Goal: Information Seeking & Learning: Compare options

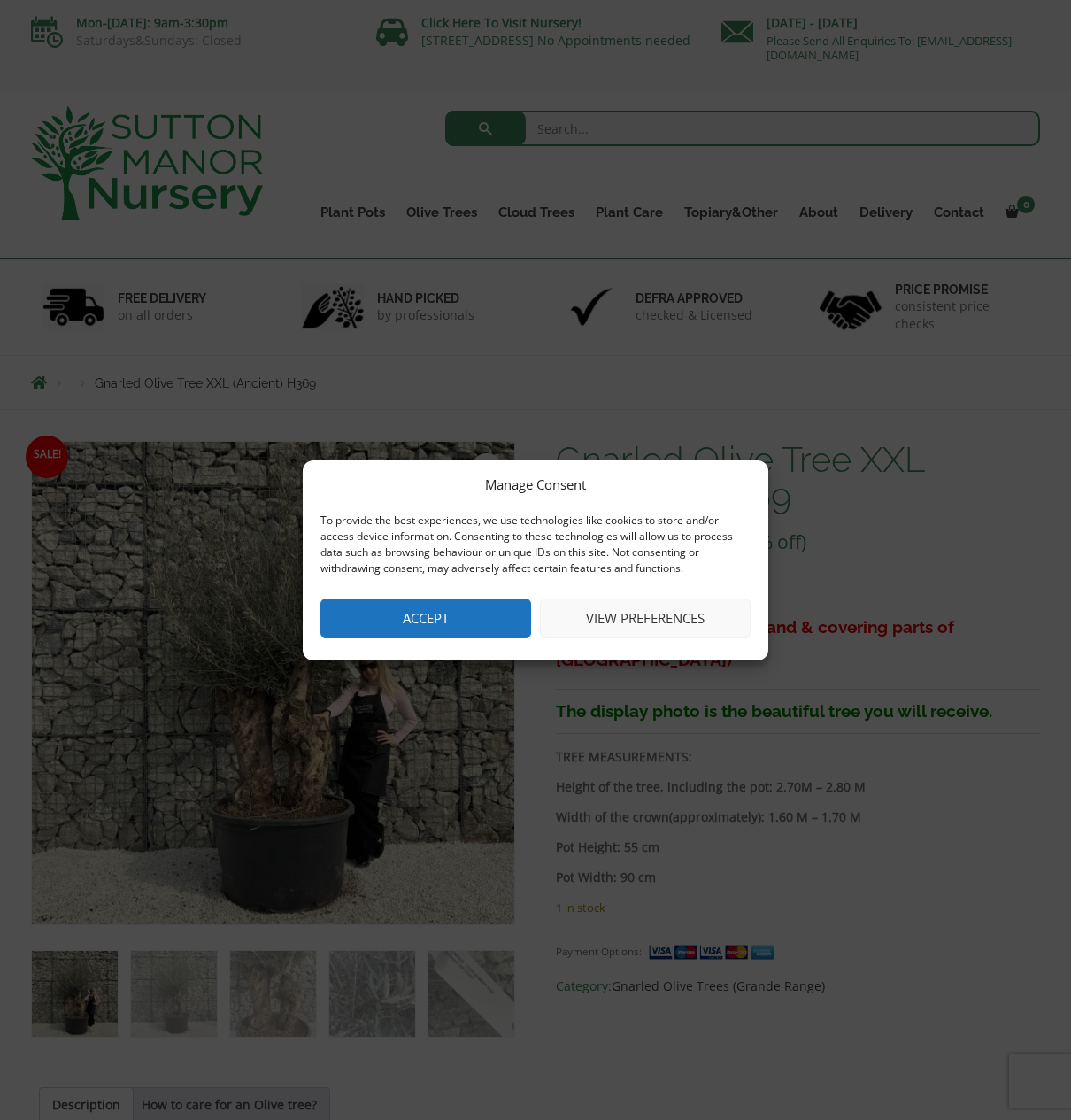
drag, startPoint x: 456, startPoint y: 621, endPoint x: 468, endPoint y: 631, distance: 15.6
click at [457, 621] on button "Accept" at bounding box center [426, 619] width 211 height 40
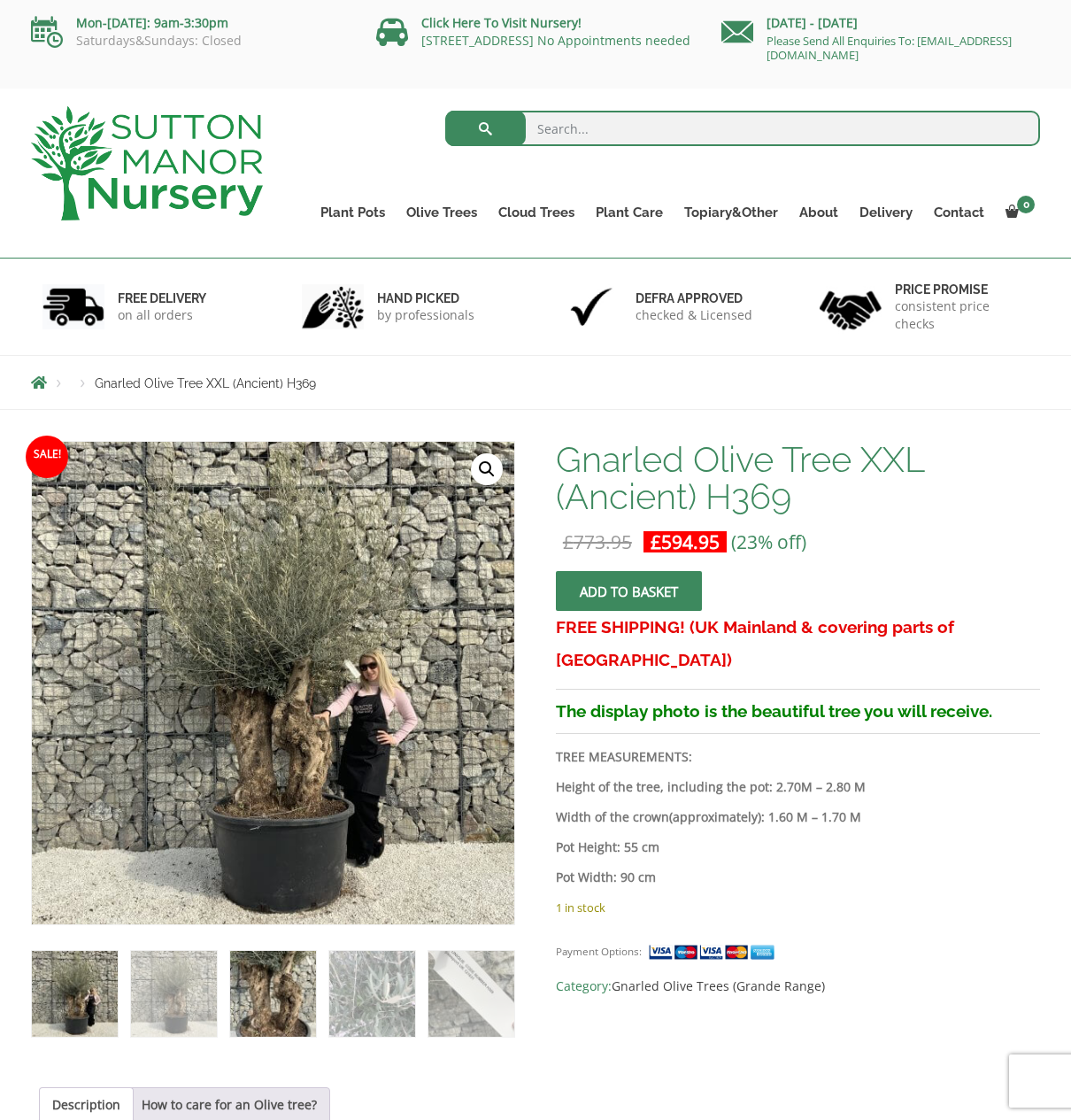
click at [264, 978] on img at bounding box center [273, 994] width 86 height 86
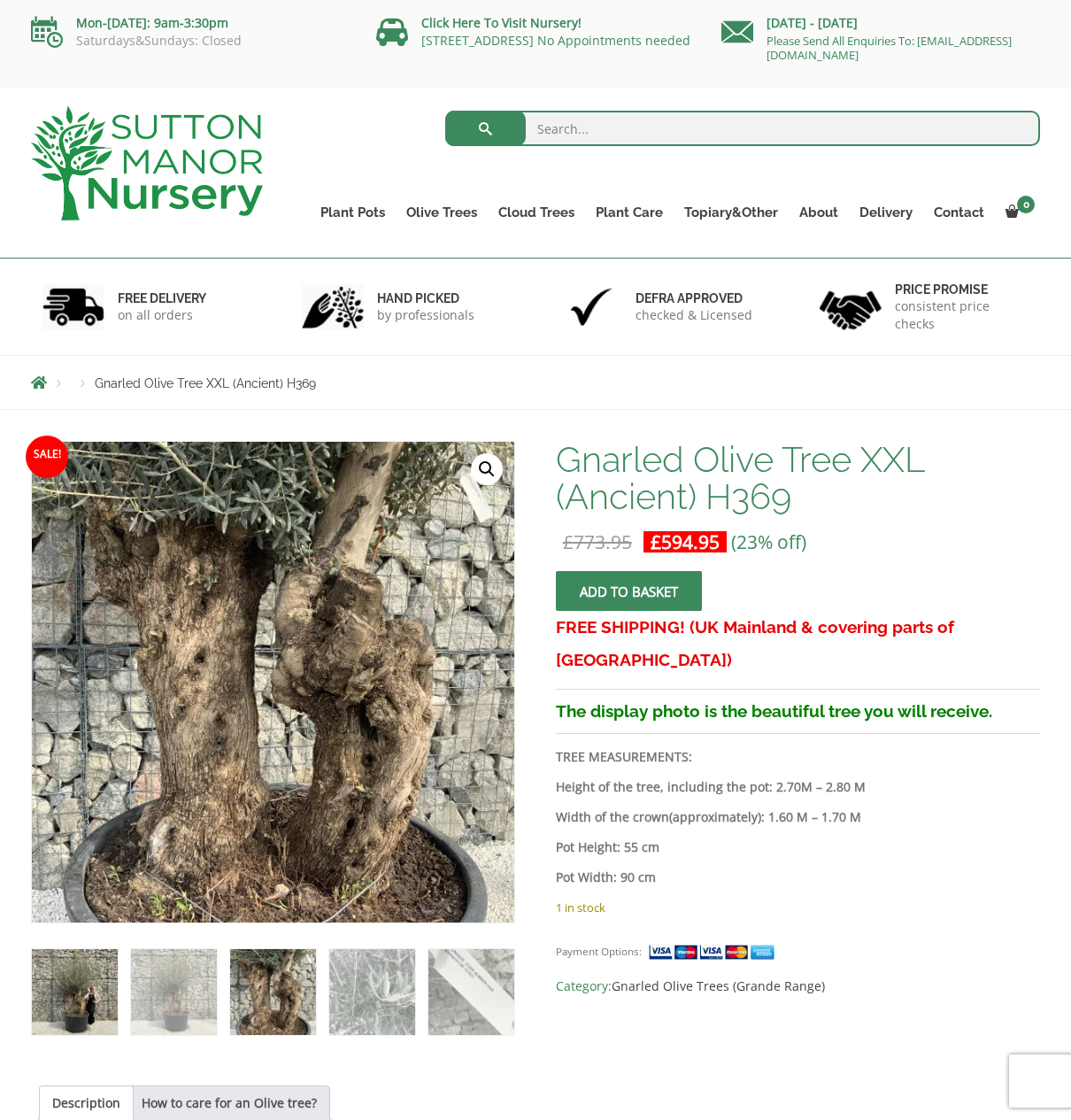
click at [74, 994] on img at bounding box center [75, 992] width 86 height 86
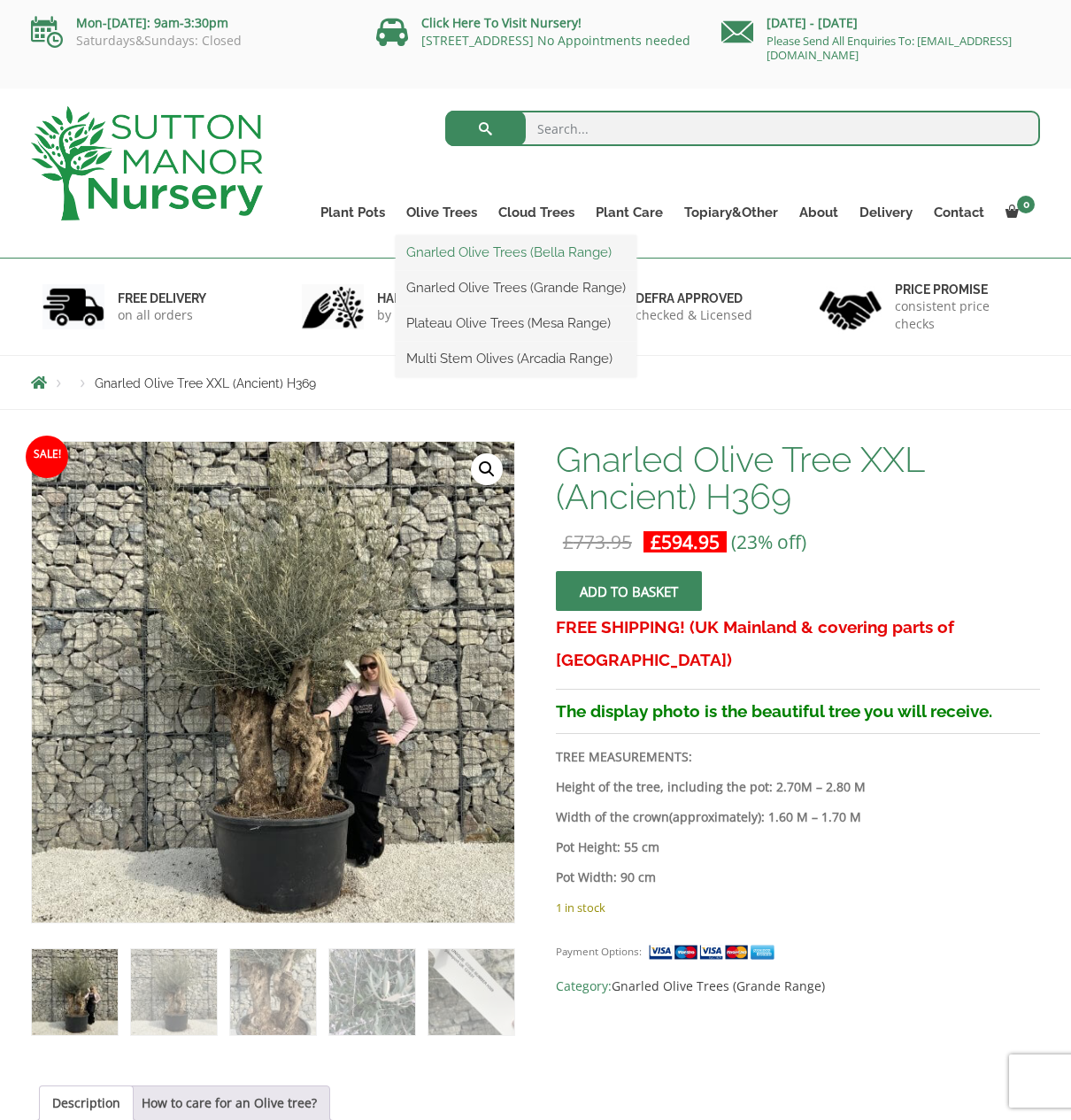
click at [454, 252] on link "Gnarled Olive Trees (Bella Range)" at bounding box center [516, 252] width 241 height 26
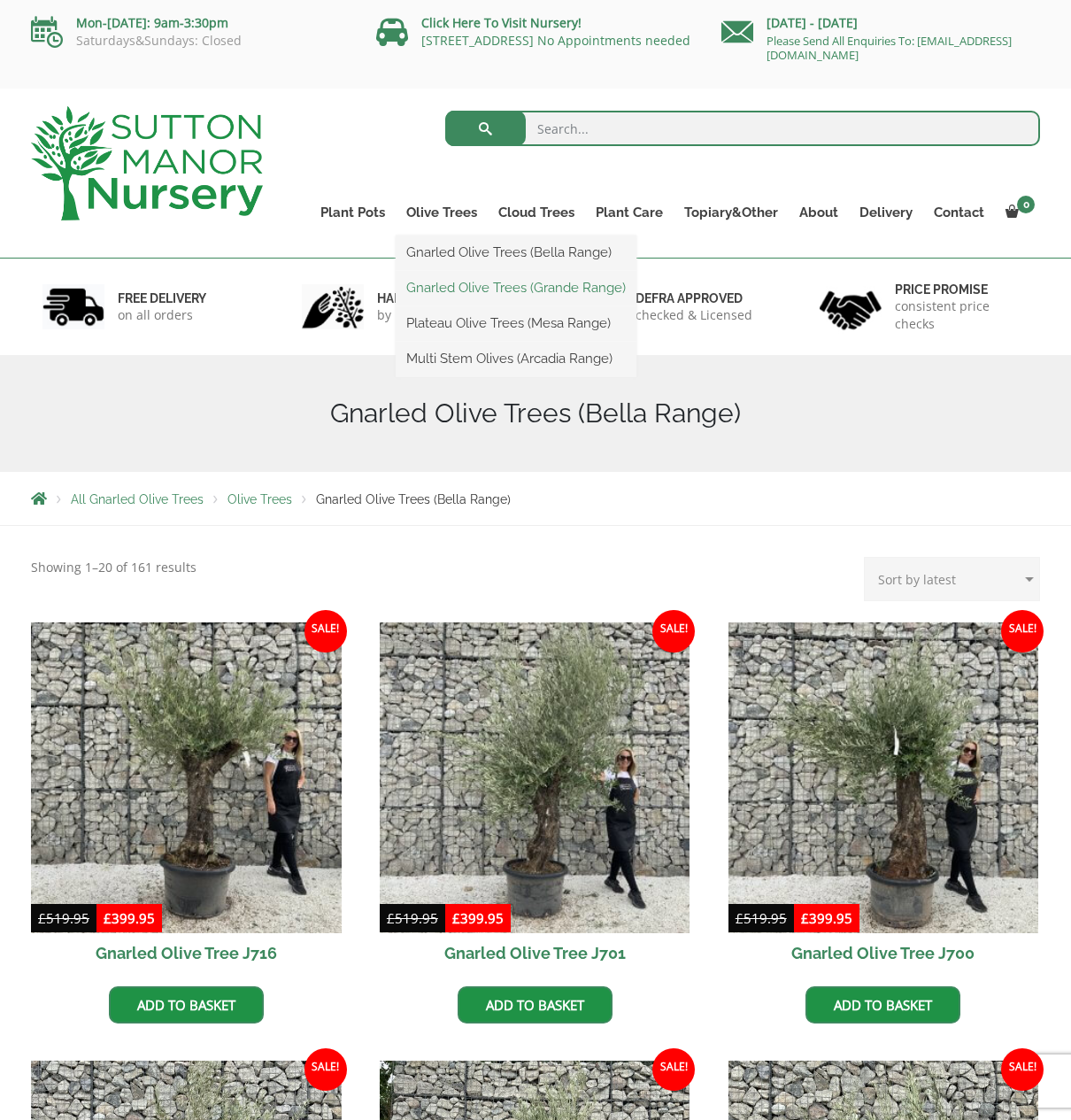
click at [472, 286] on link "Gnarled Olive Trees (Grande Range)" at bounding box center [516, 288] width 241 height 26
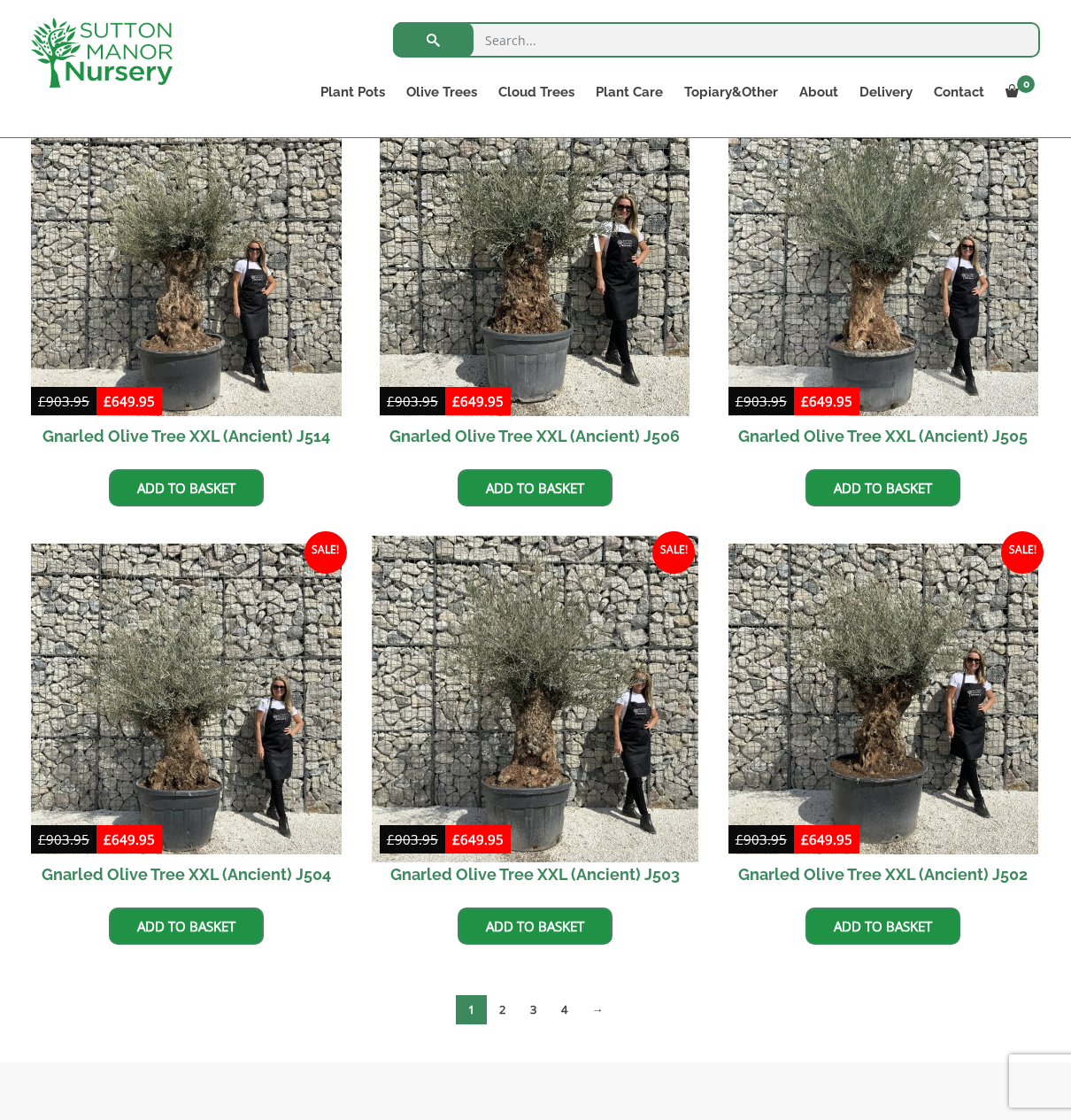
scroll to position [2343, 0]
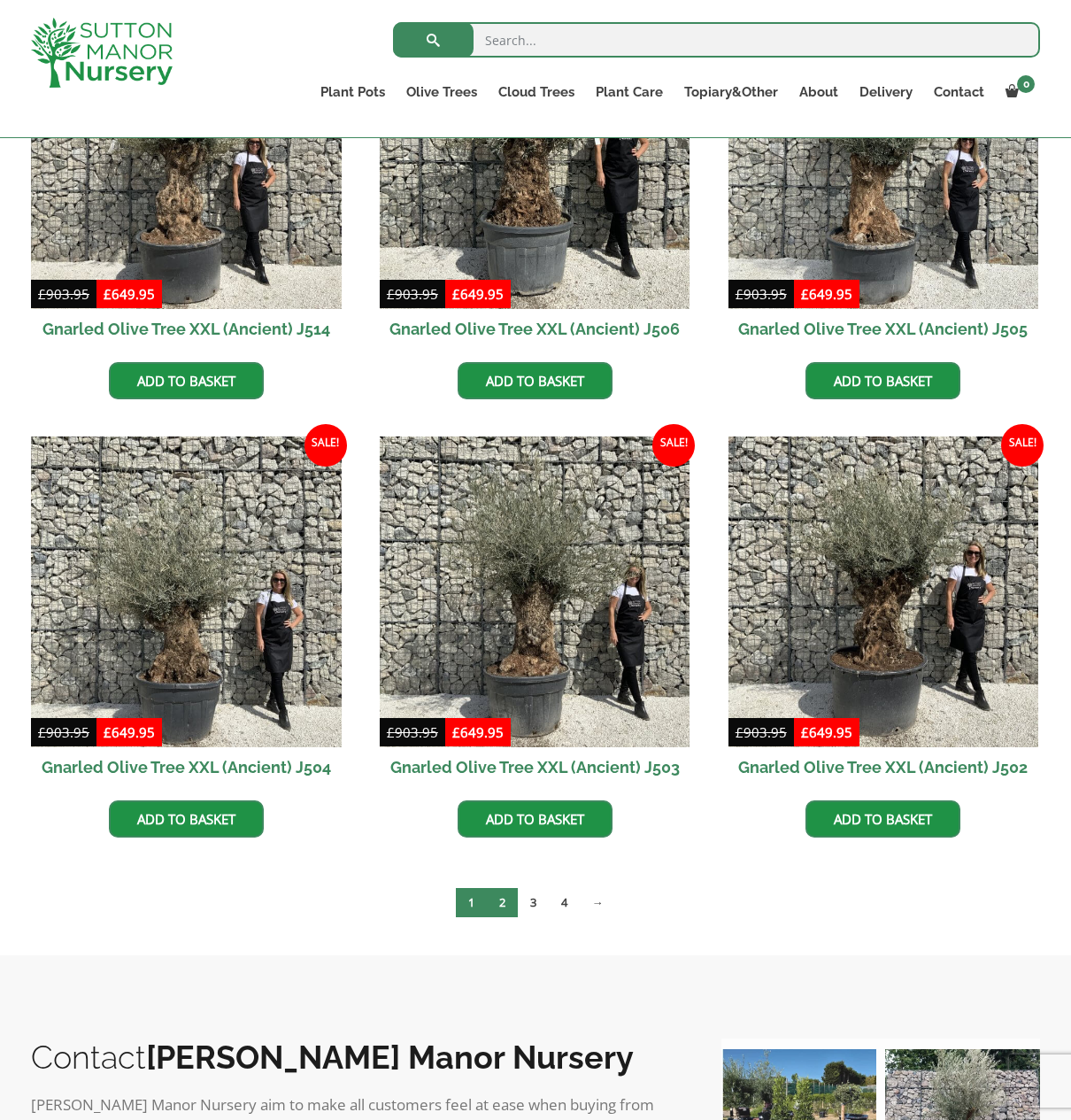
click at [504, 901] on link "2" at bounding box center [502, 903] width 31 height 29
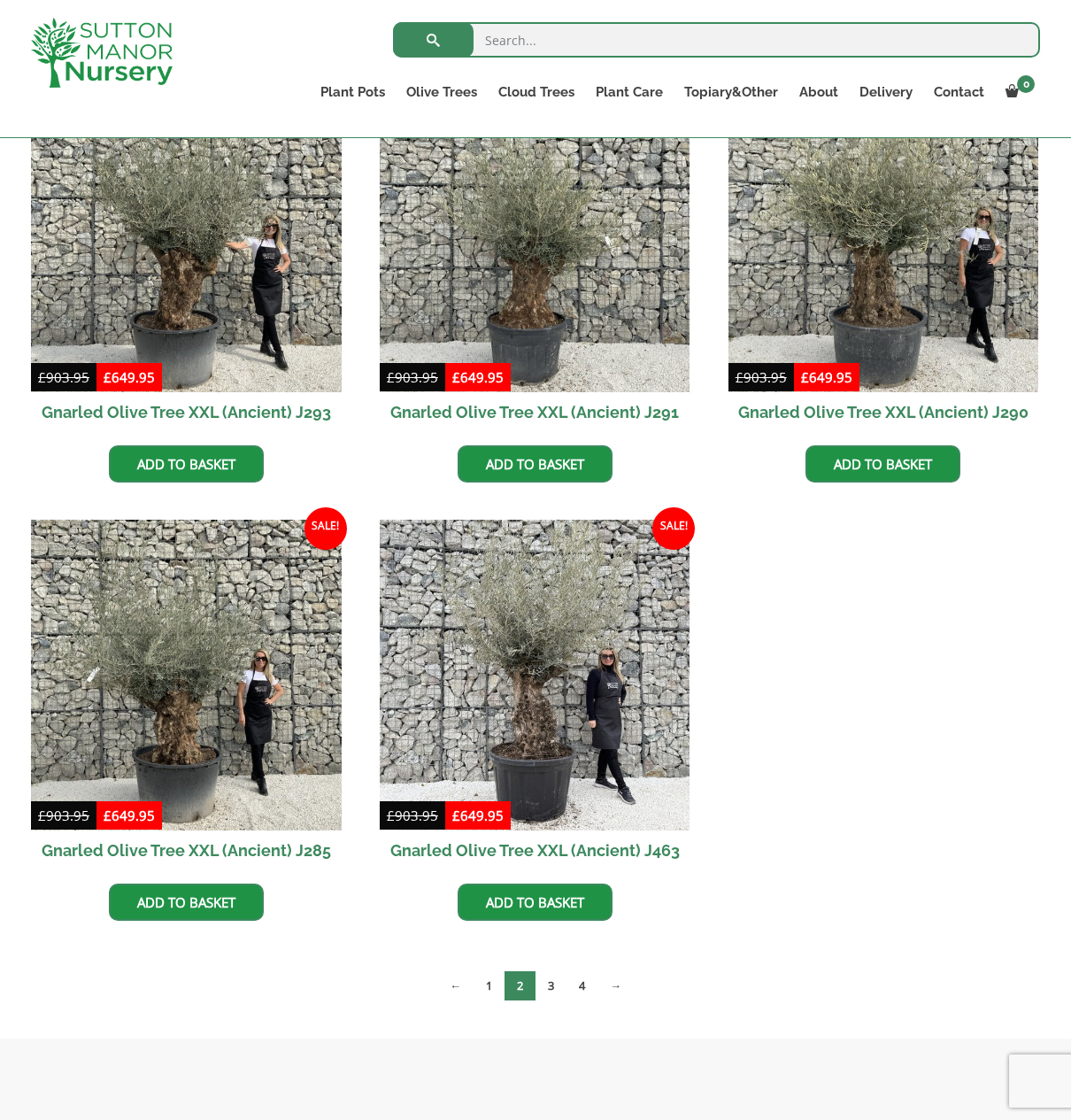
scroll to position [2264, 0]
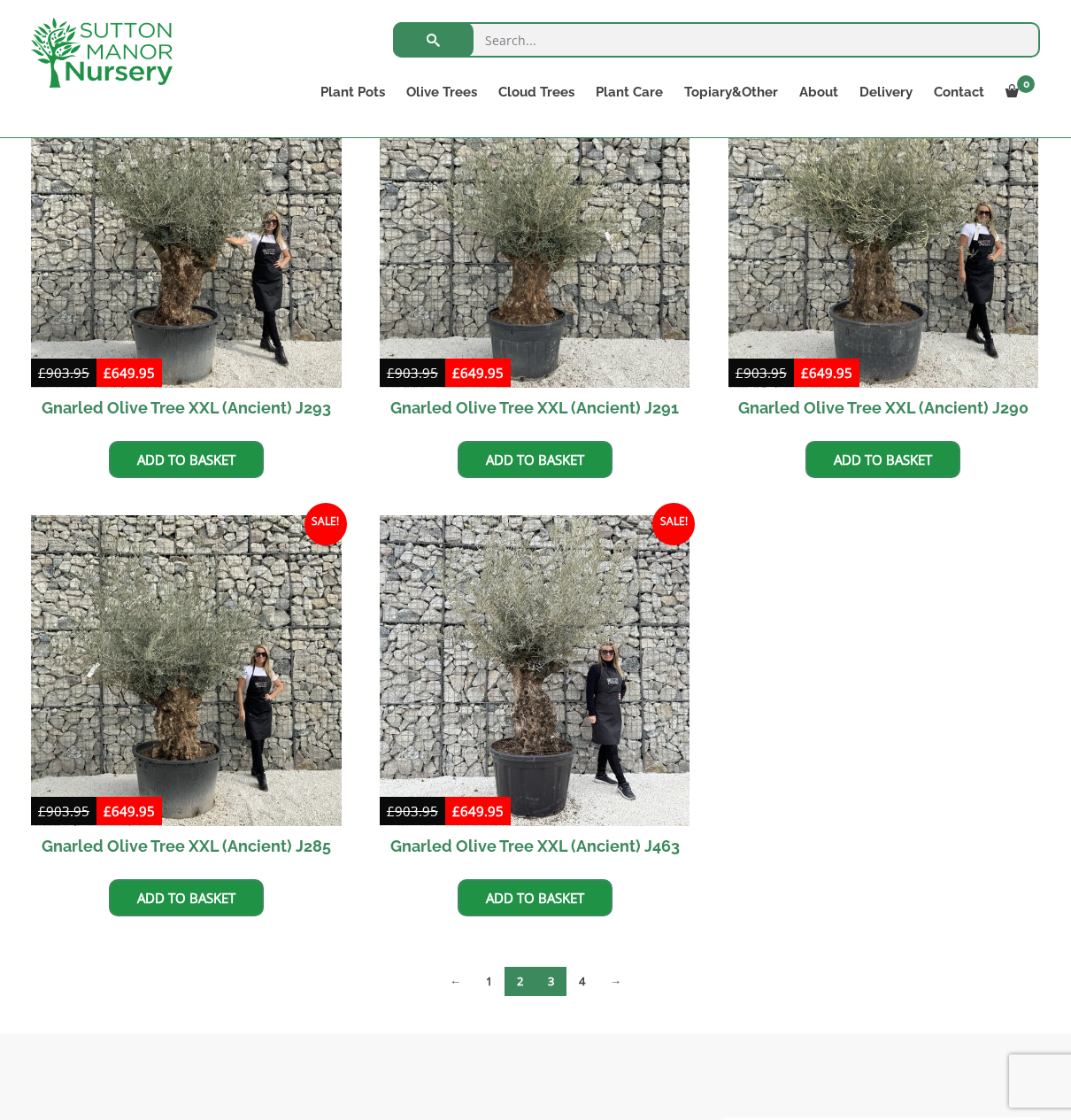
click at [547, 975] on link "3" at bounding box center [551, 981] width 31 height 29
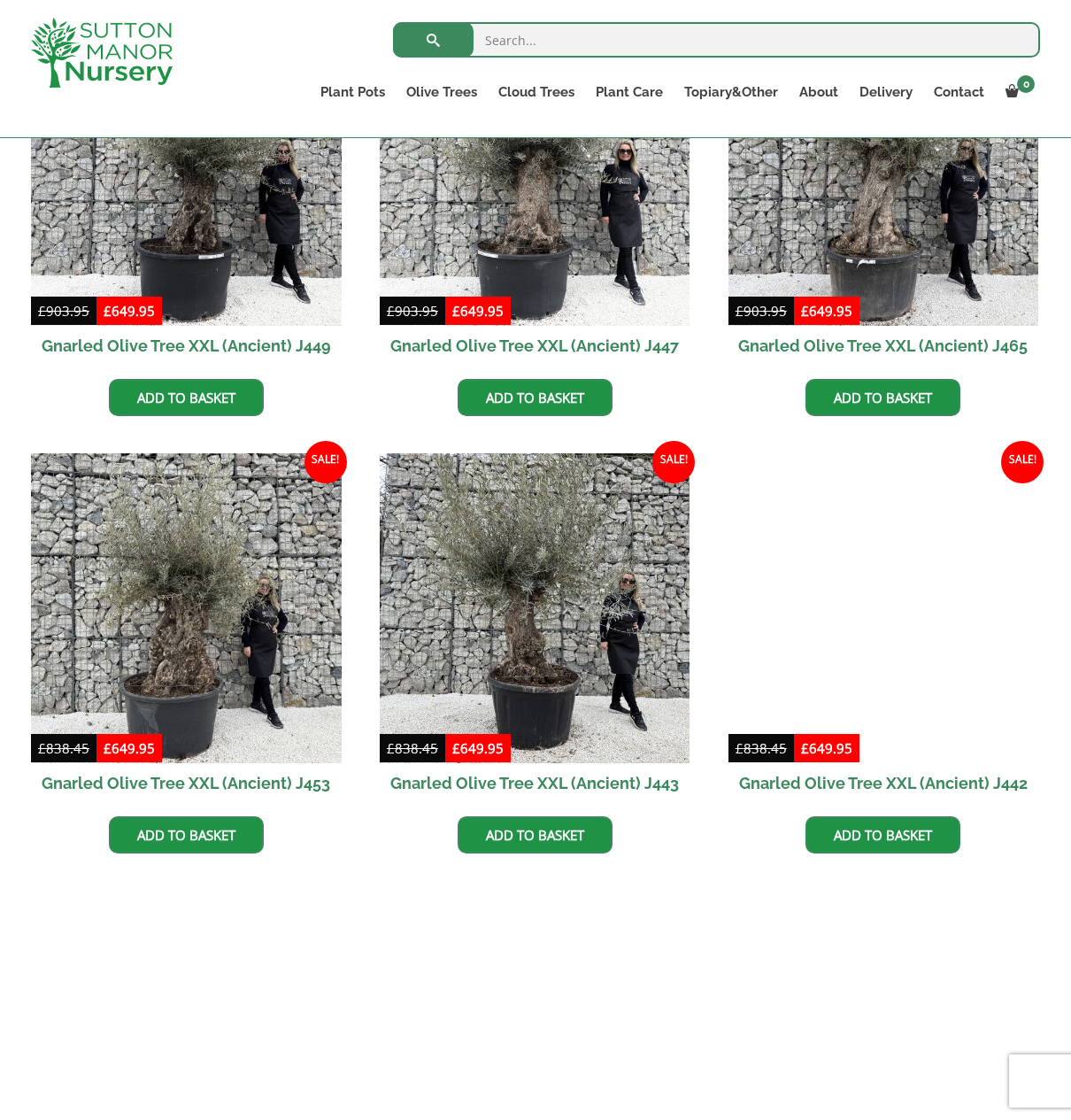
scroll to position [1139, 0]
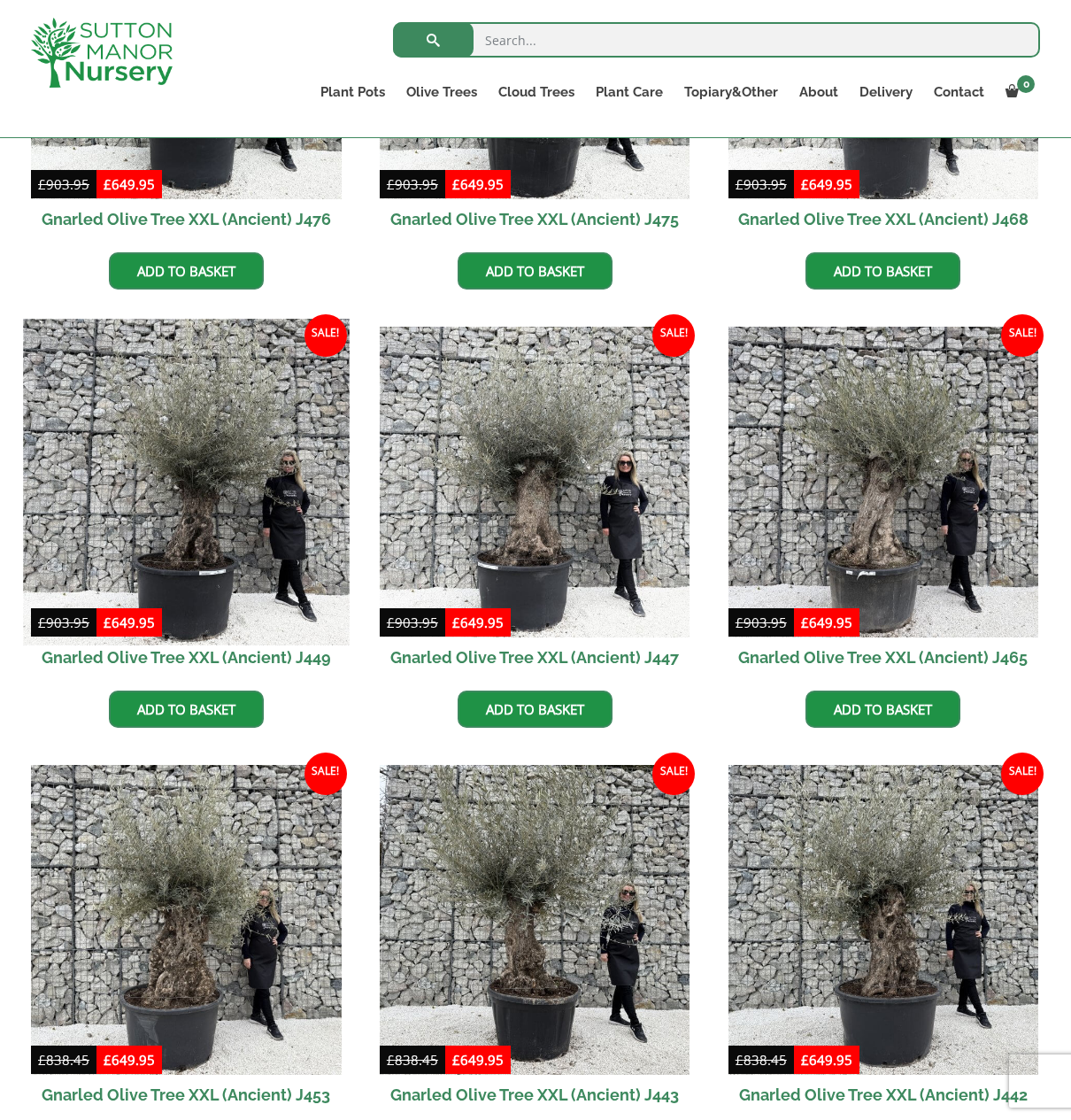
click at [187, 524] on img at bounding box center [186, 481] width 326 height 326
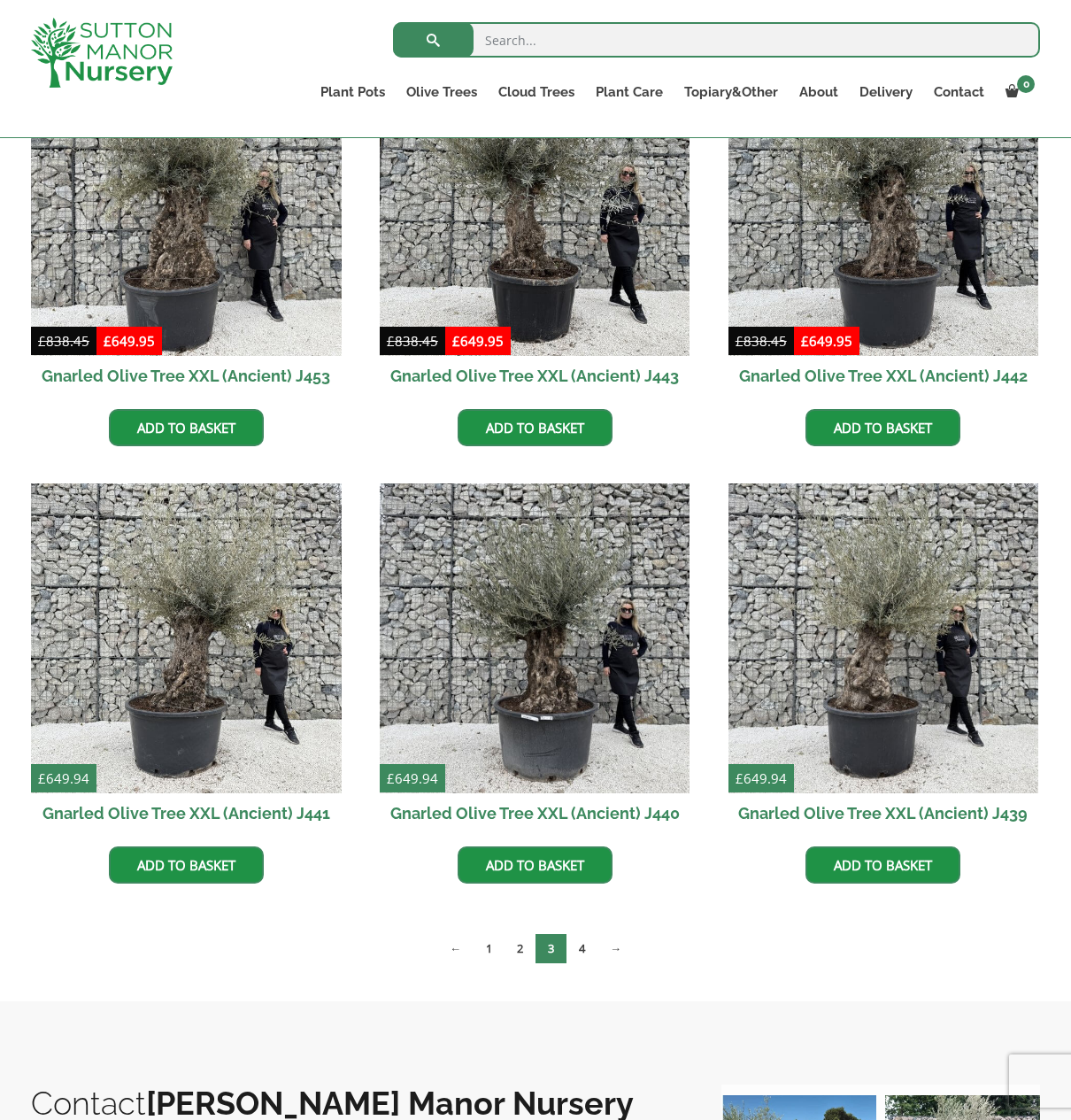
scroll to position [1882, 0]
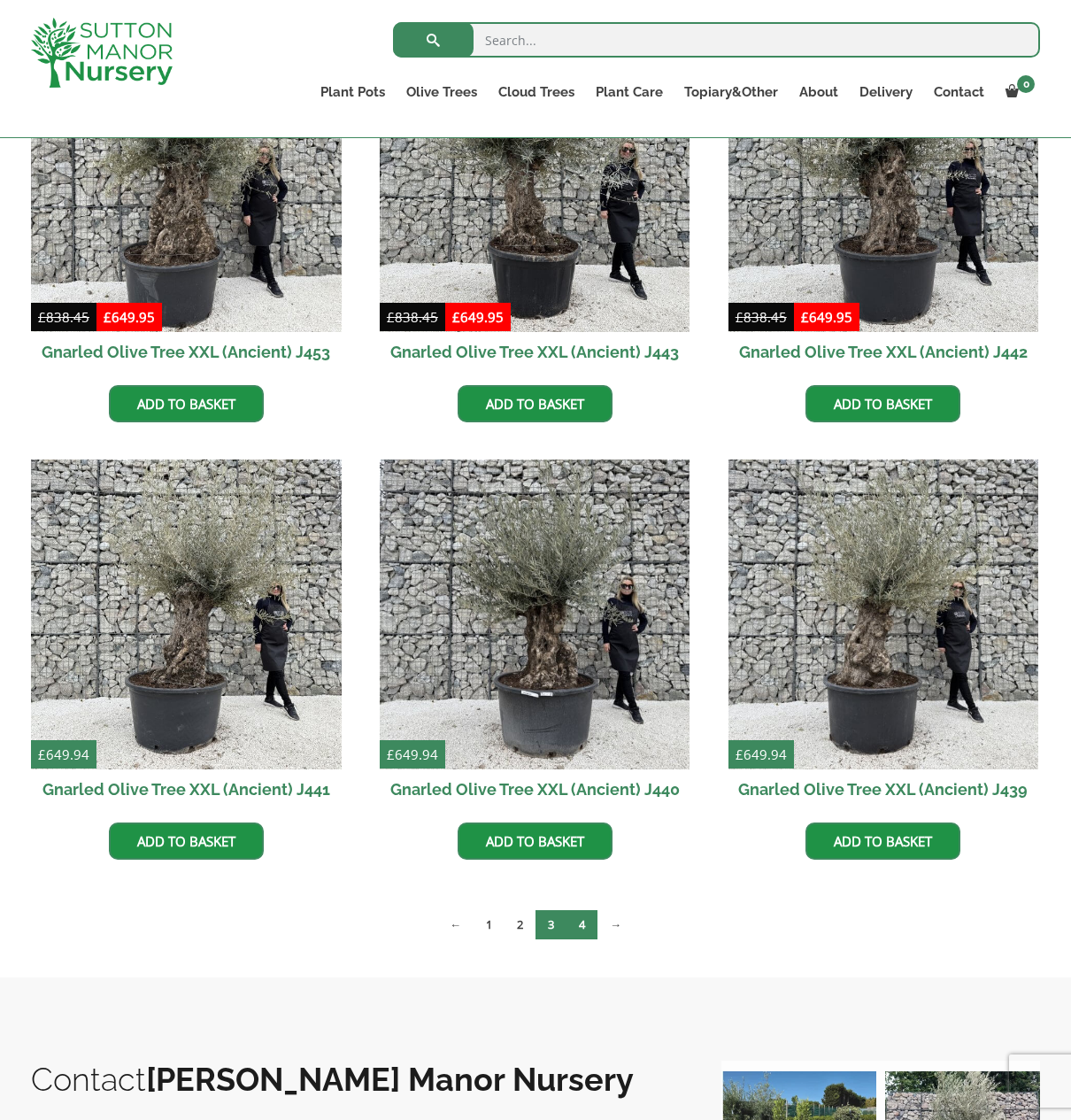
click at [580, 925] on link "4" at bounding box center [582, 924] width 31 height 29
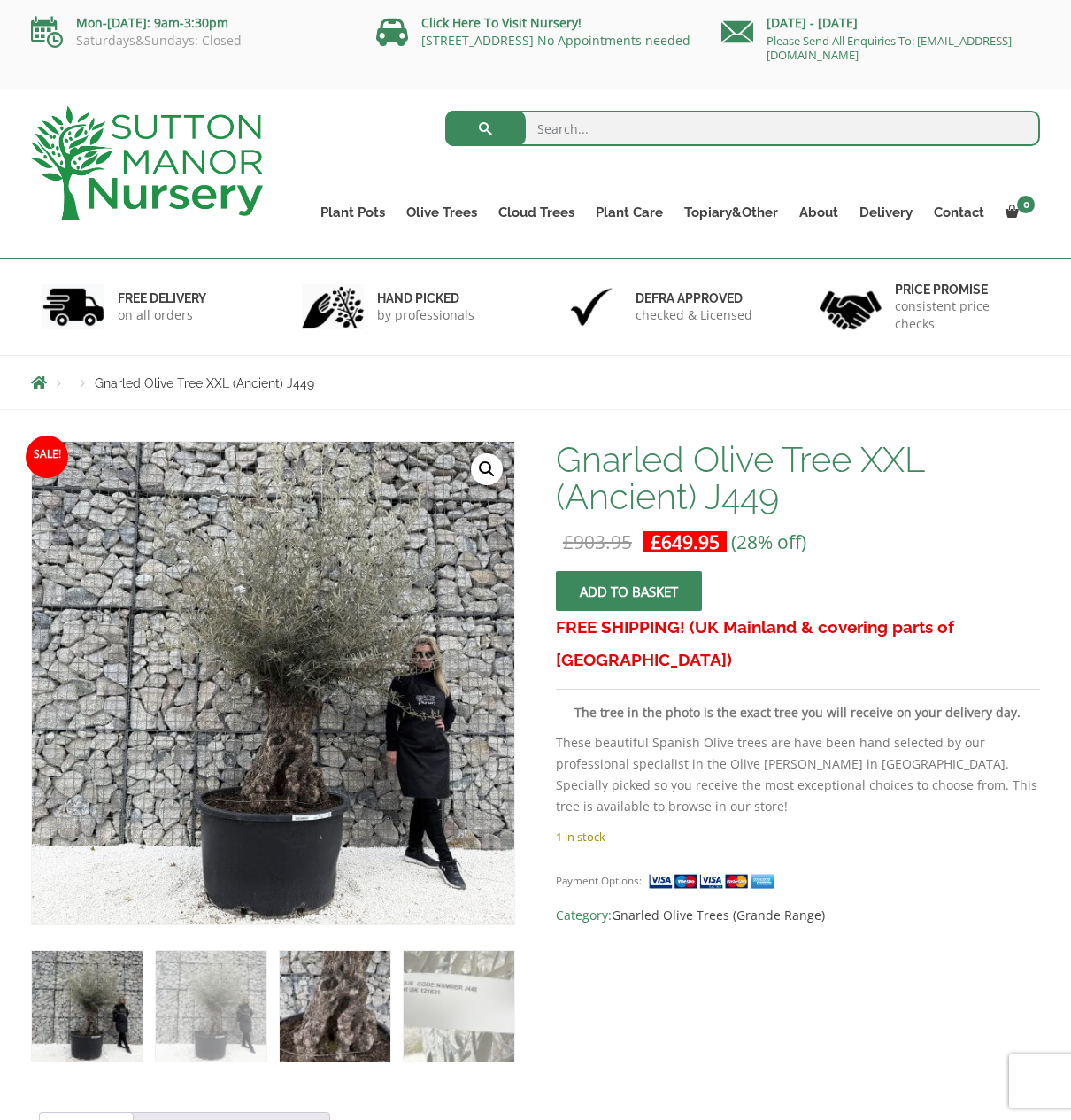
click at [358, 1034] on img at bounding box center [335, 1006] width 111 height 111
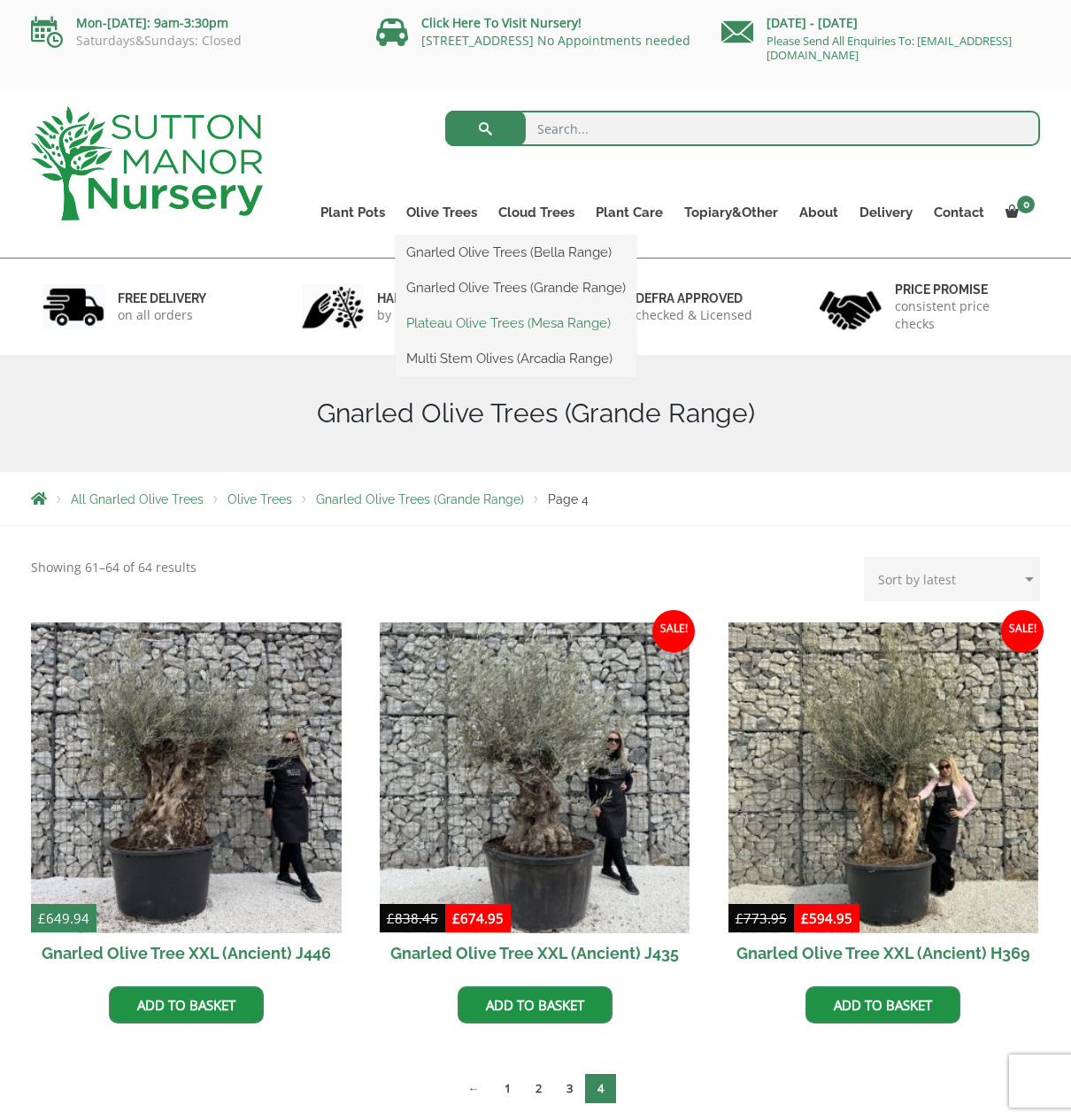
click at [485, 321] on link "Plateau Olive Trees (Mesa Range)" at bounding box center [516, 323] width 241 height 26
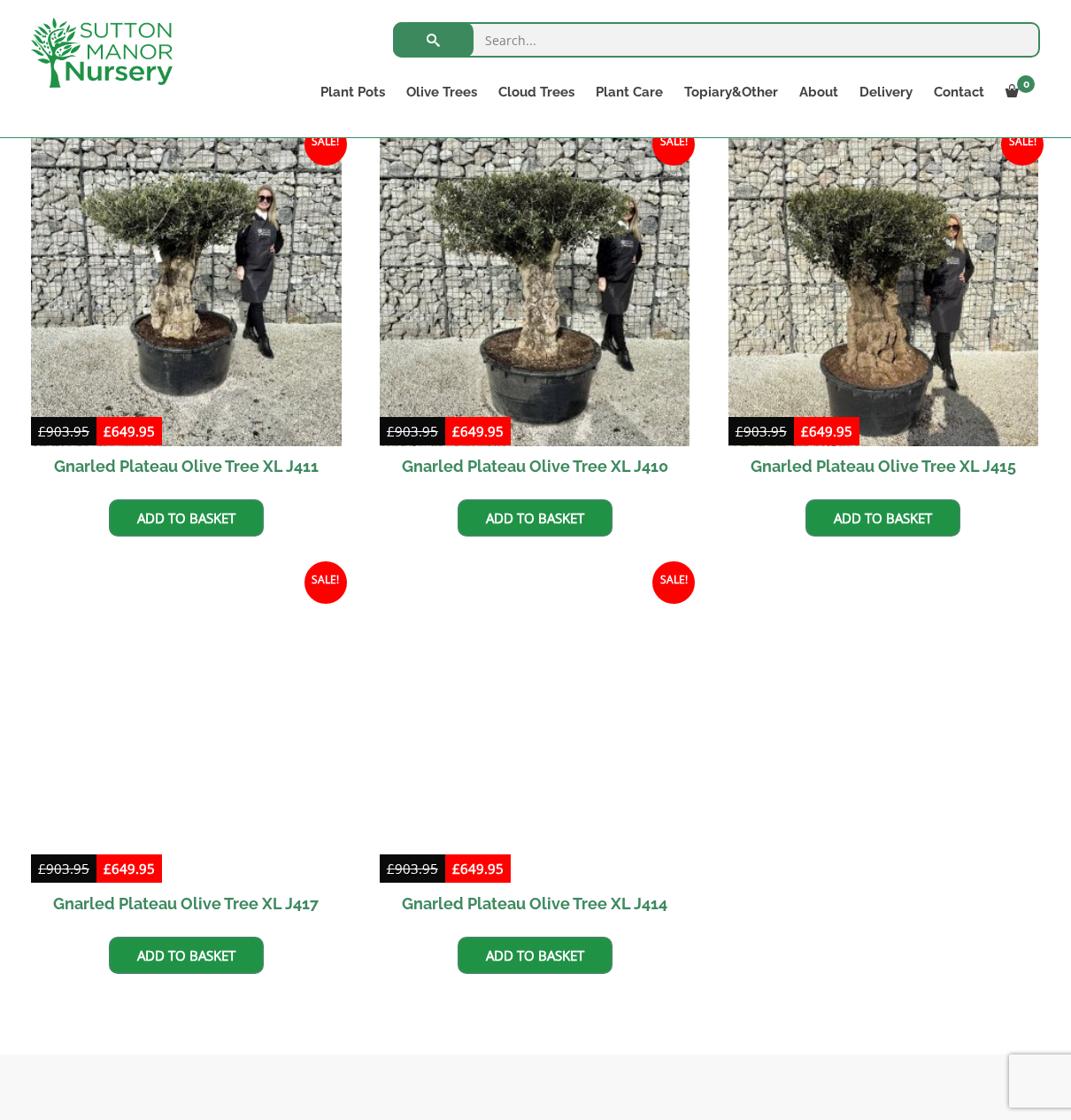
scroll to position [550, 0]
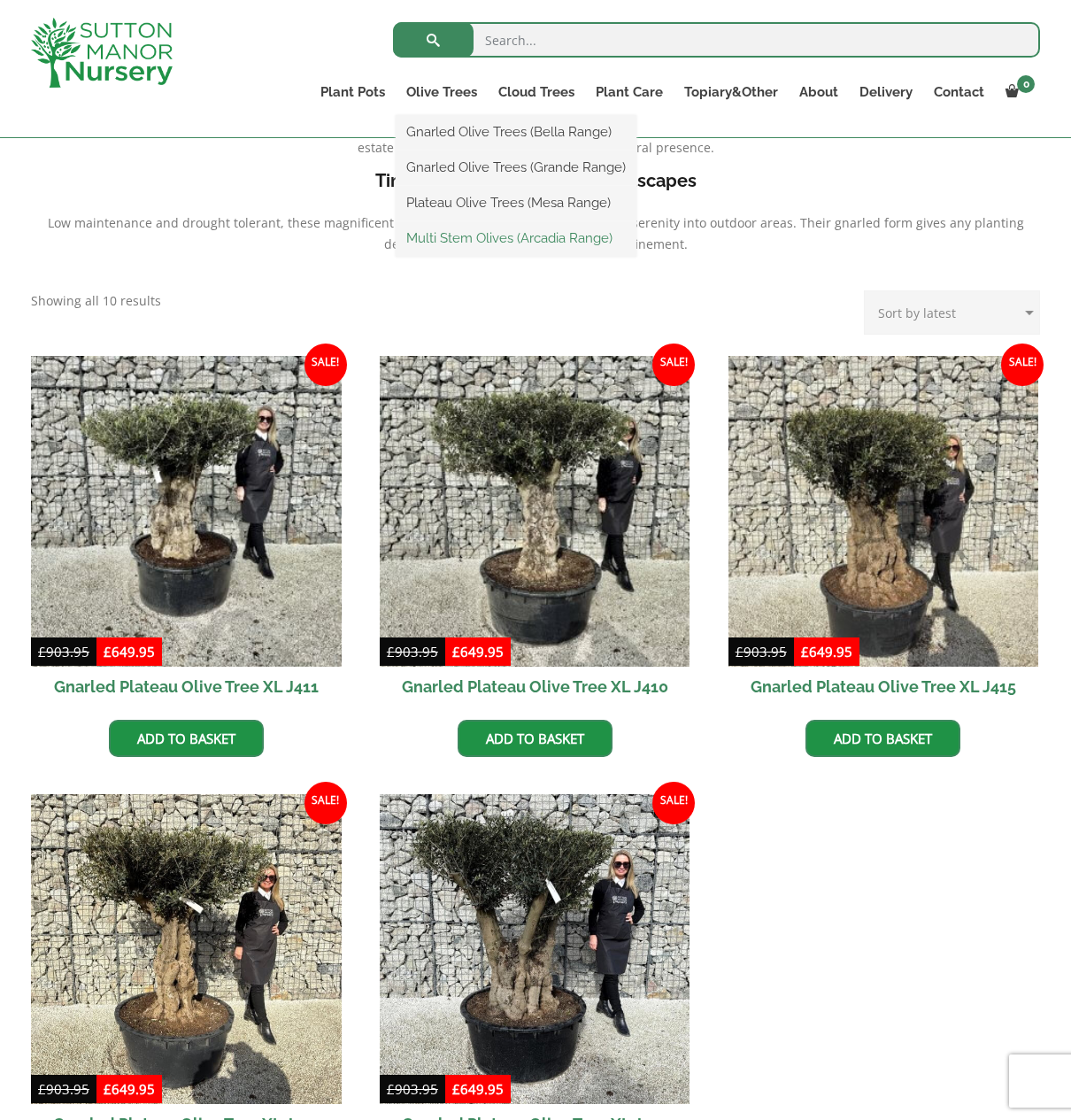
click at [461, 238] on link "Multi Stem Olives (Arcadia Range)" at bounding box center [516, 237] width 241 height 26
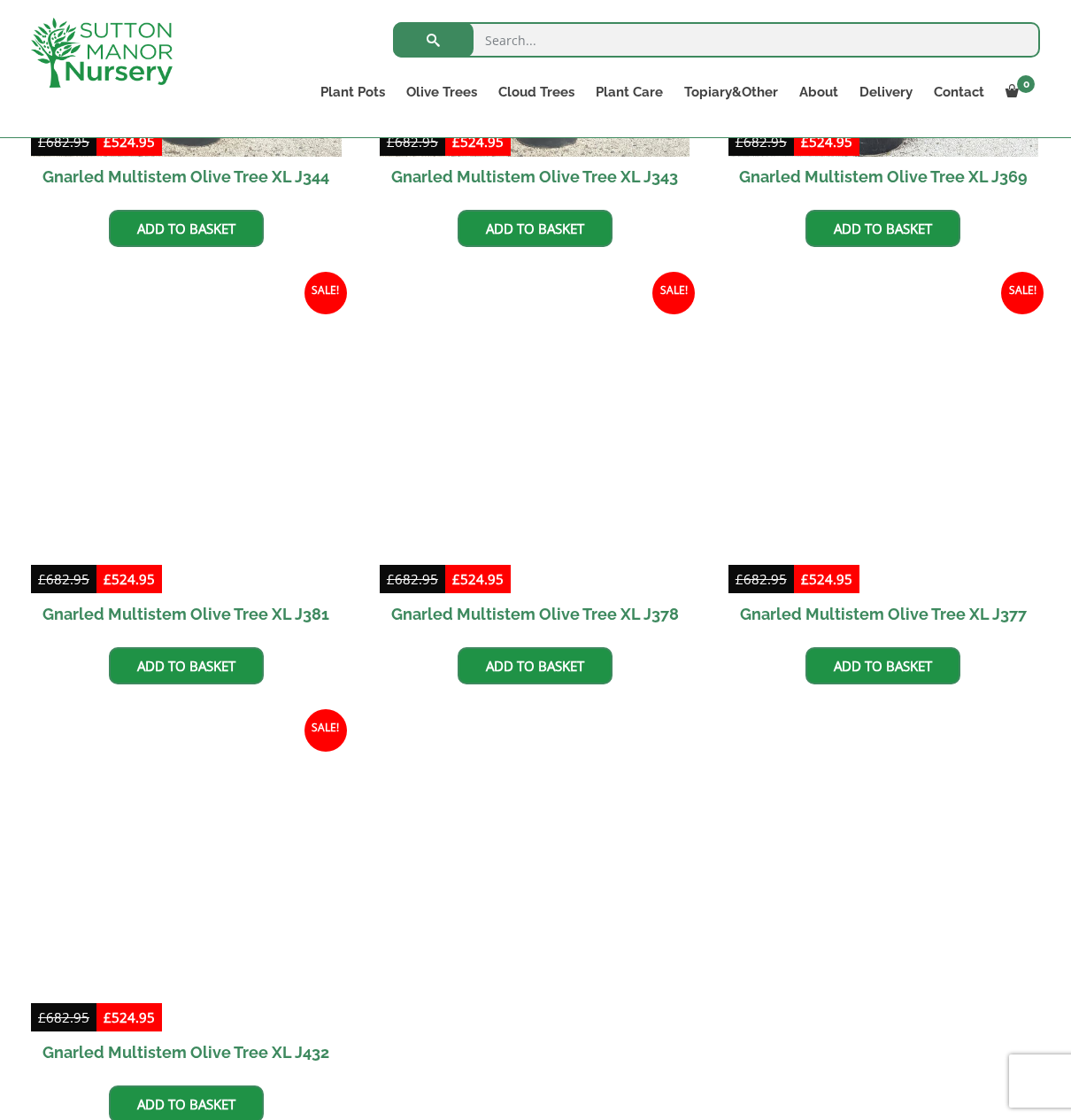
scroll to position [2941, 0]
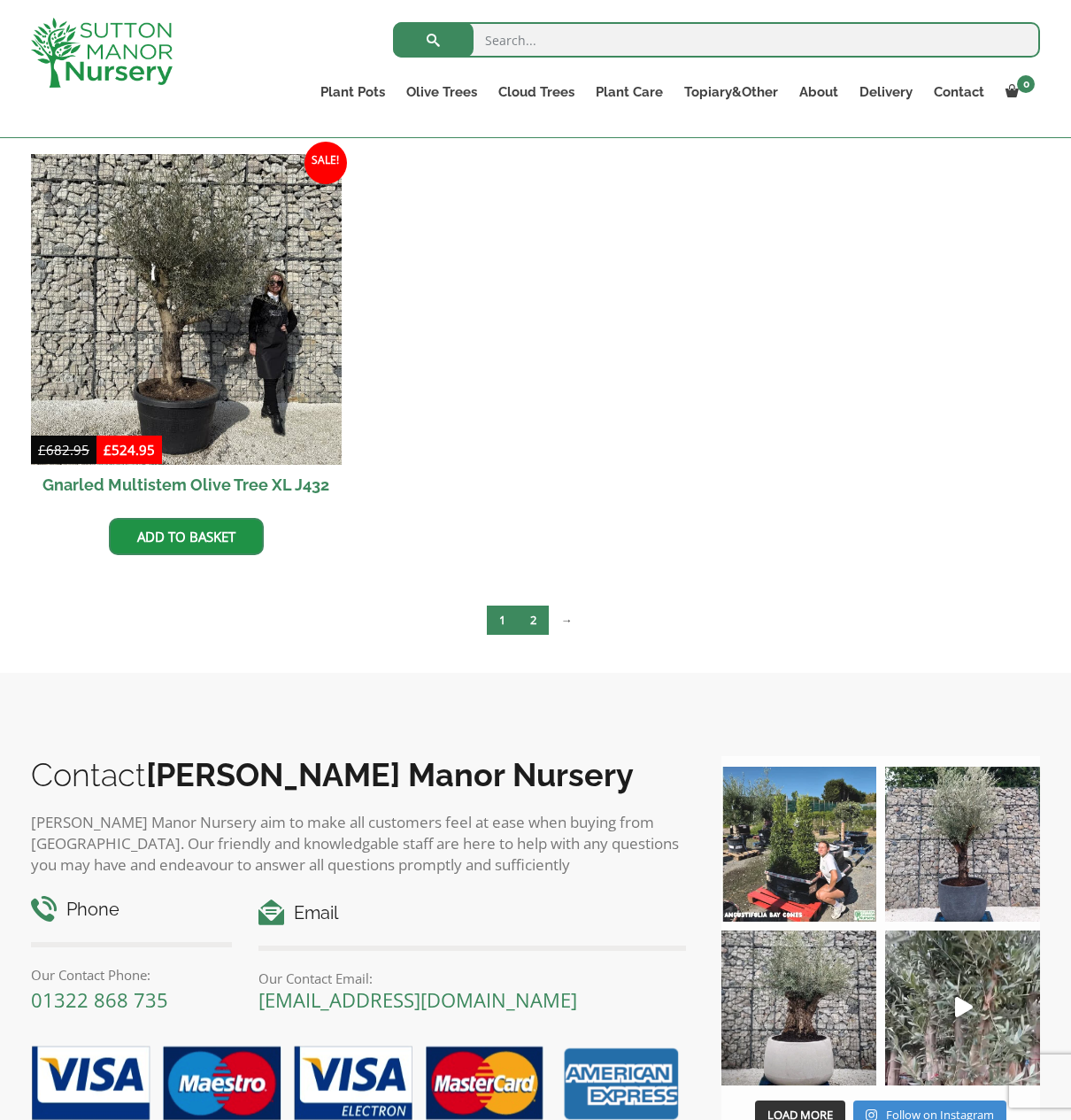
click at [532, 624] on link "2" at bounding box center [533, 621] width 31 height 29
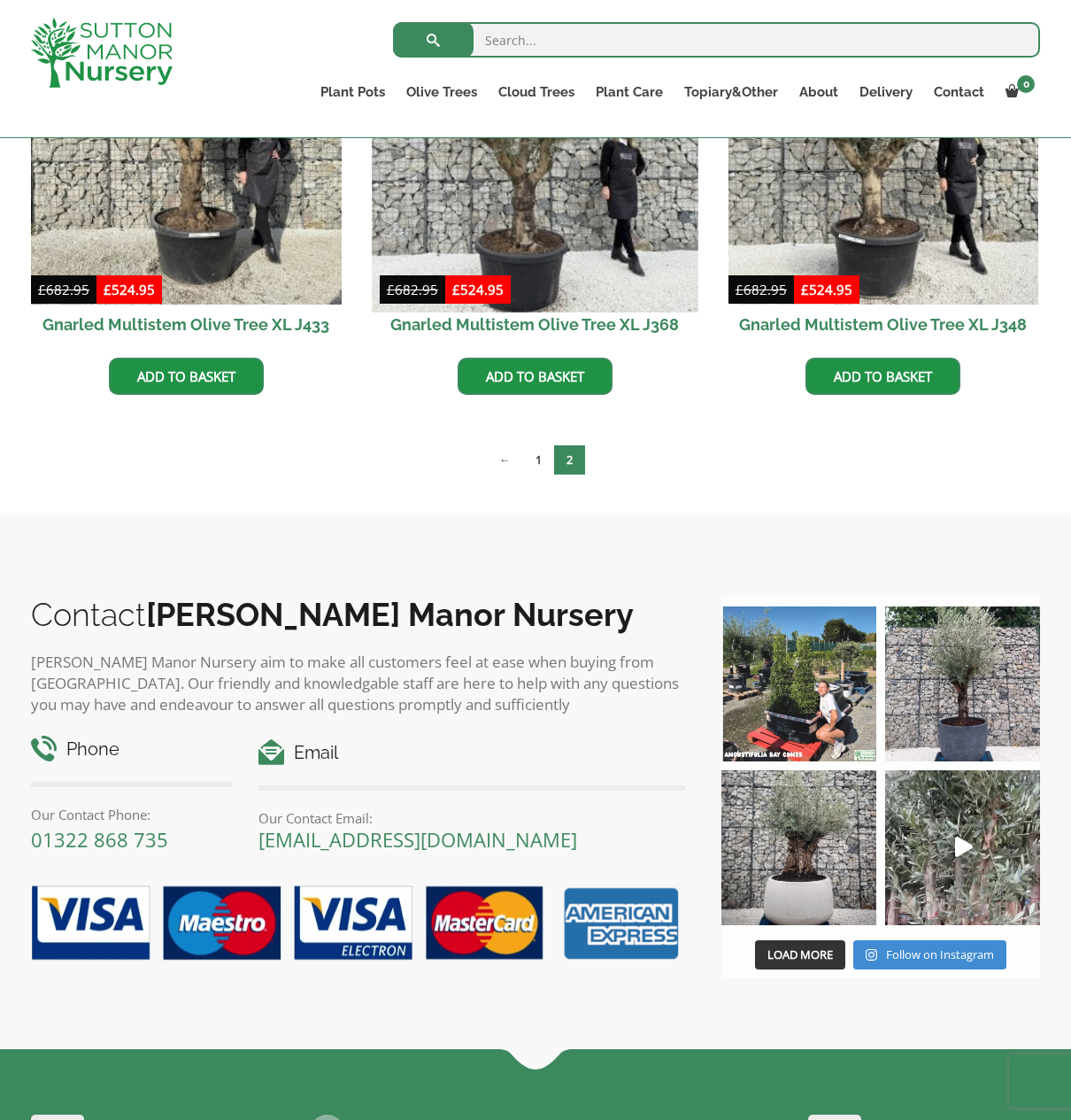
scroll to position [751, 0]
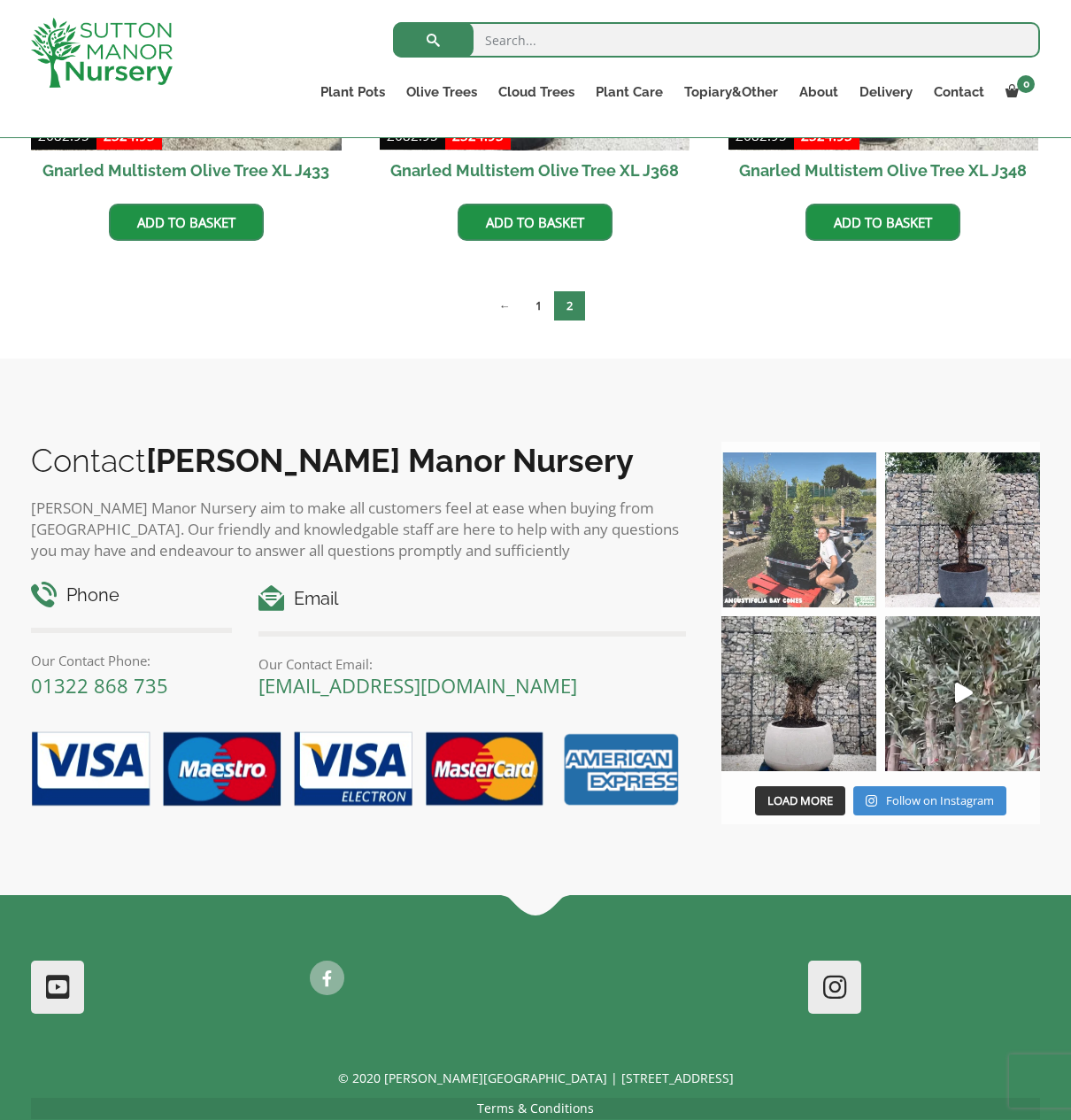
click at [813, 548] on img at bounding box center [799, 530] width 155 height 155
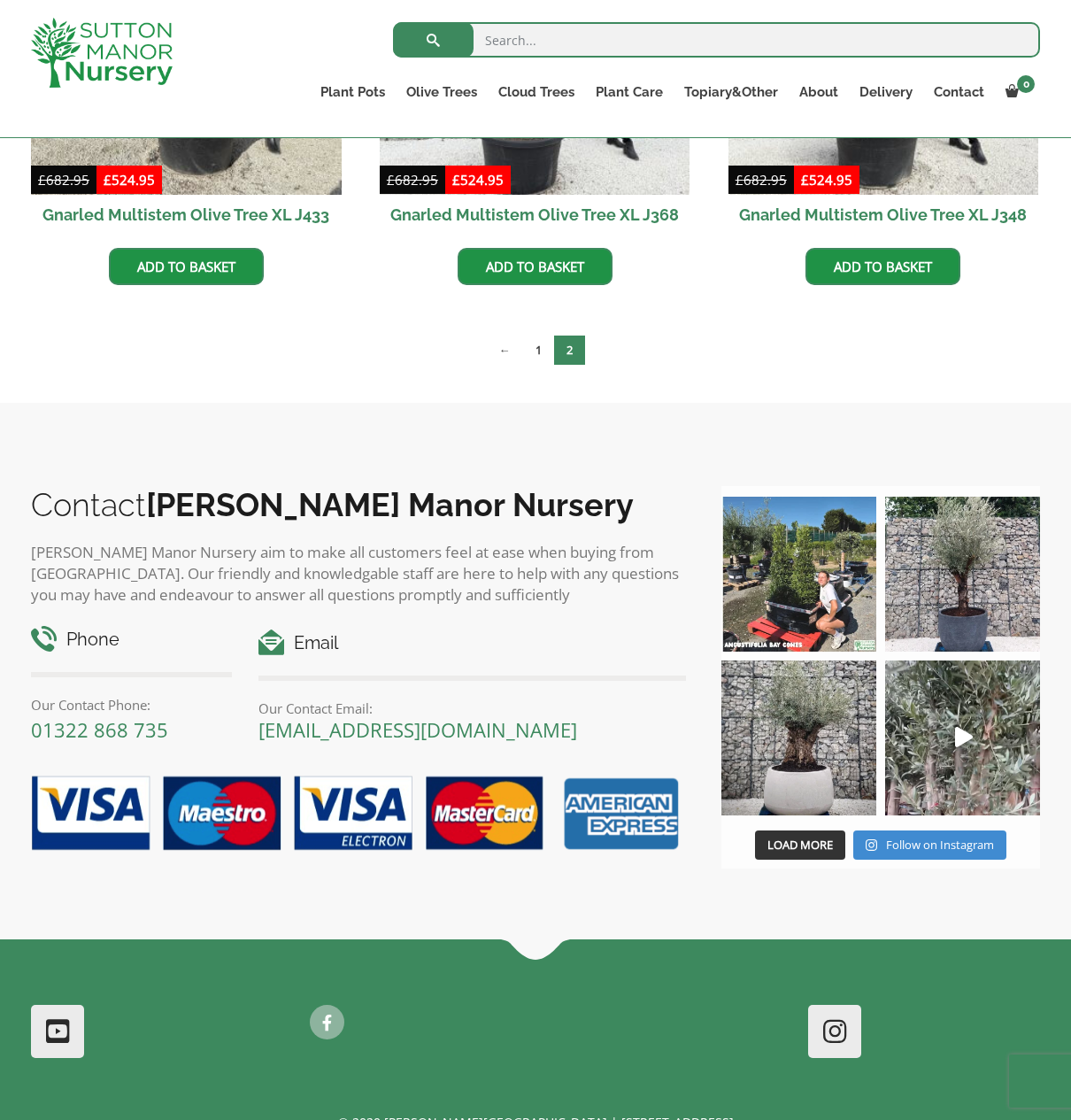
scroll to position [0, 0]
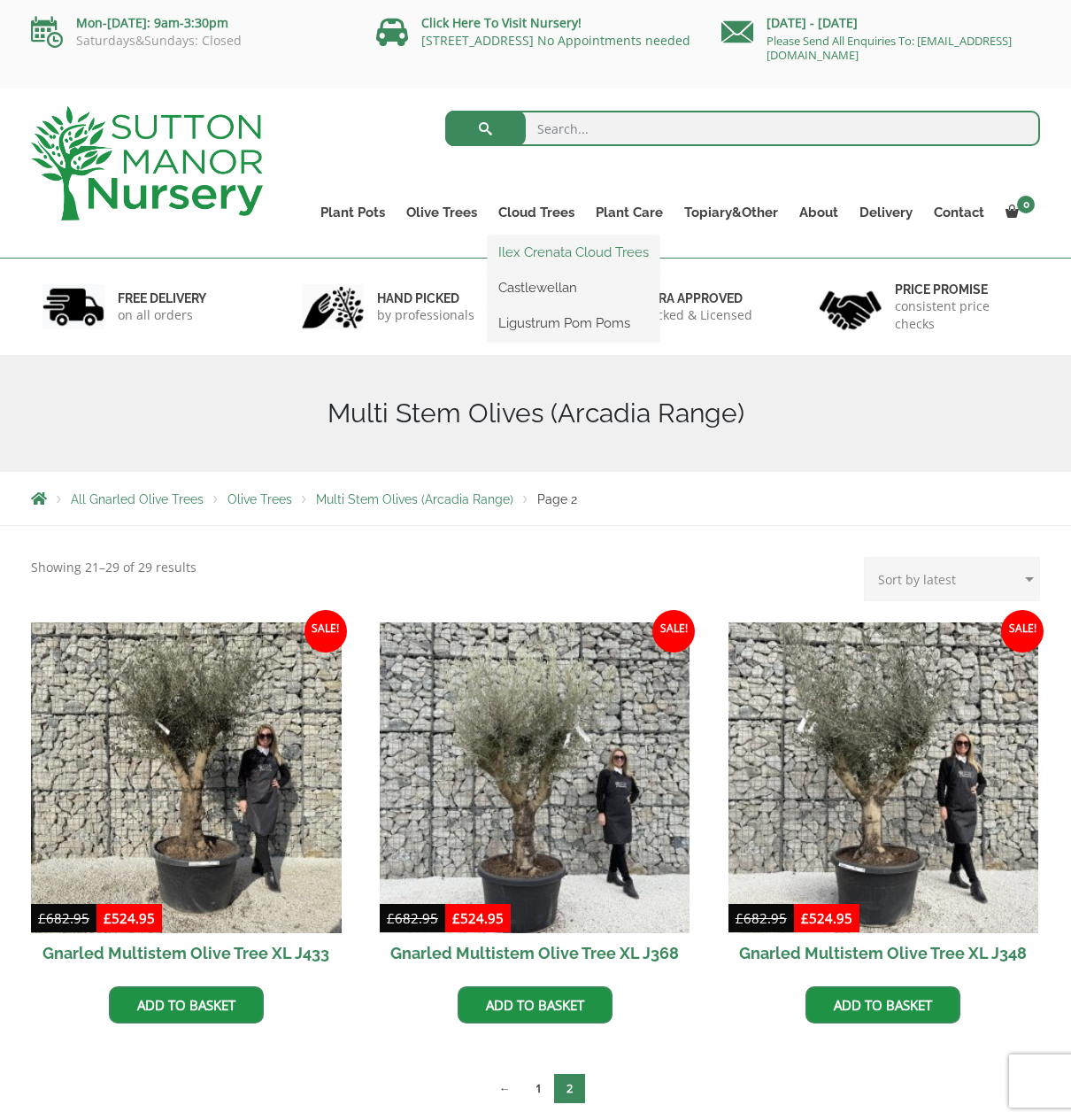
click at [549, 252] on link "Ilex Crenata Cloud Trees" at bounding box center [573, 252] width 172 height 26
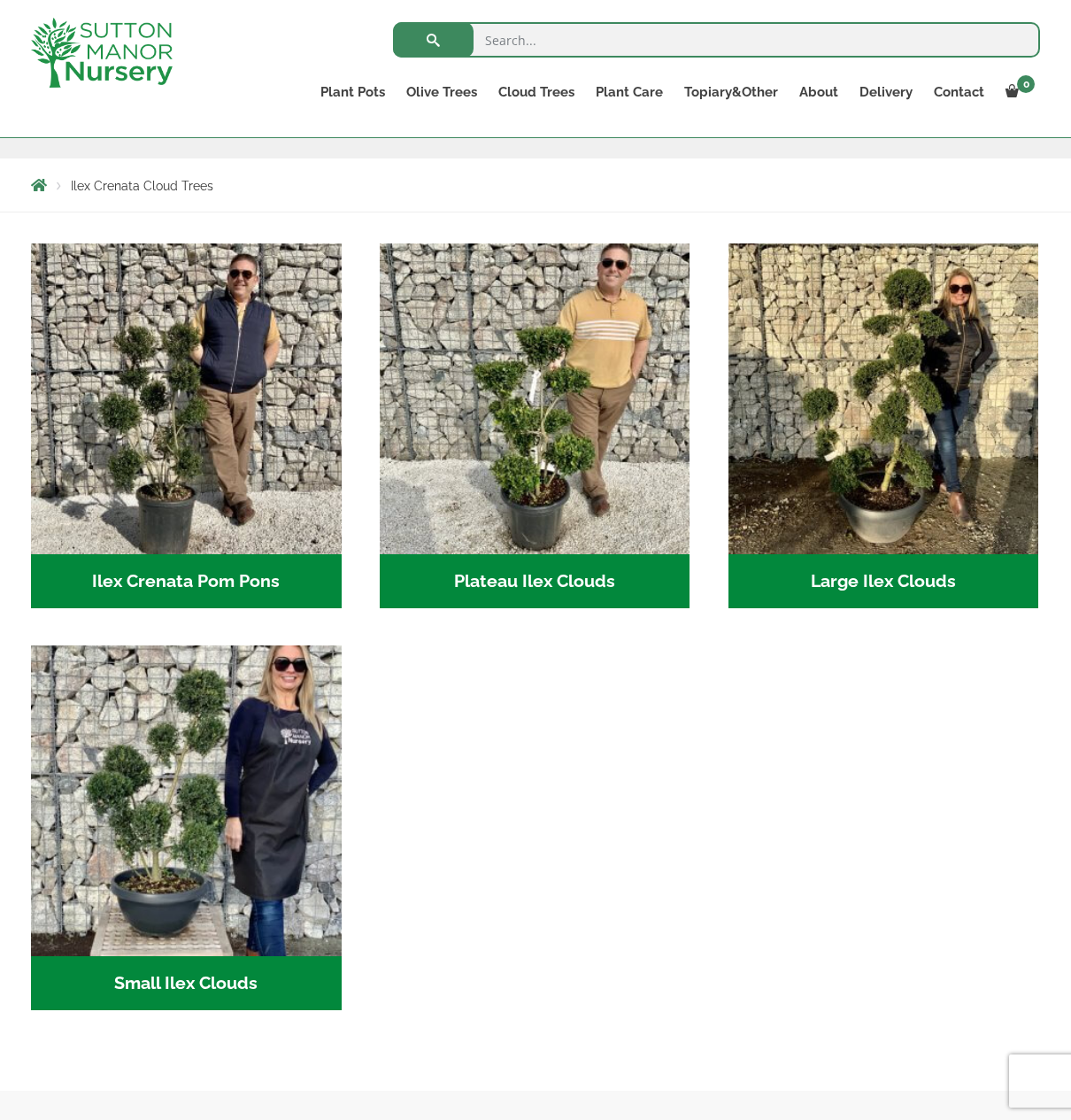
scroll to position [267, 0]
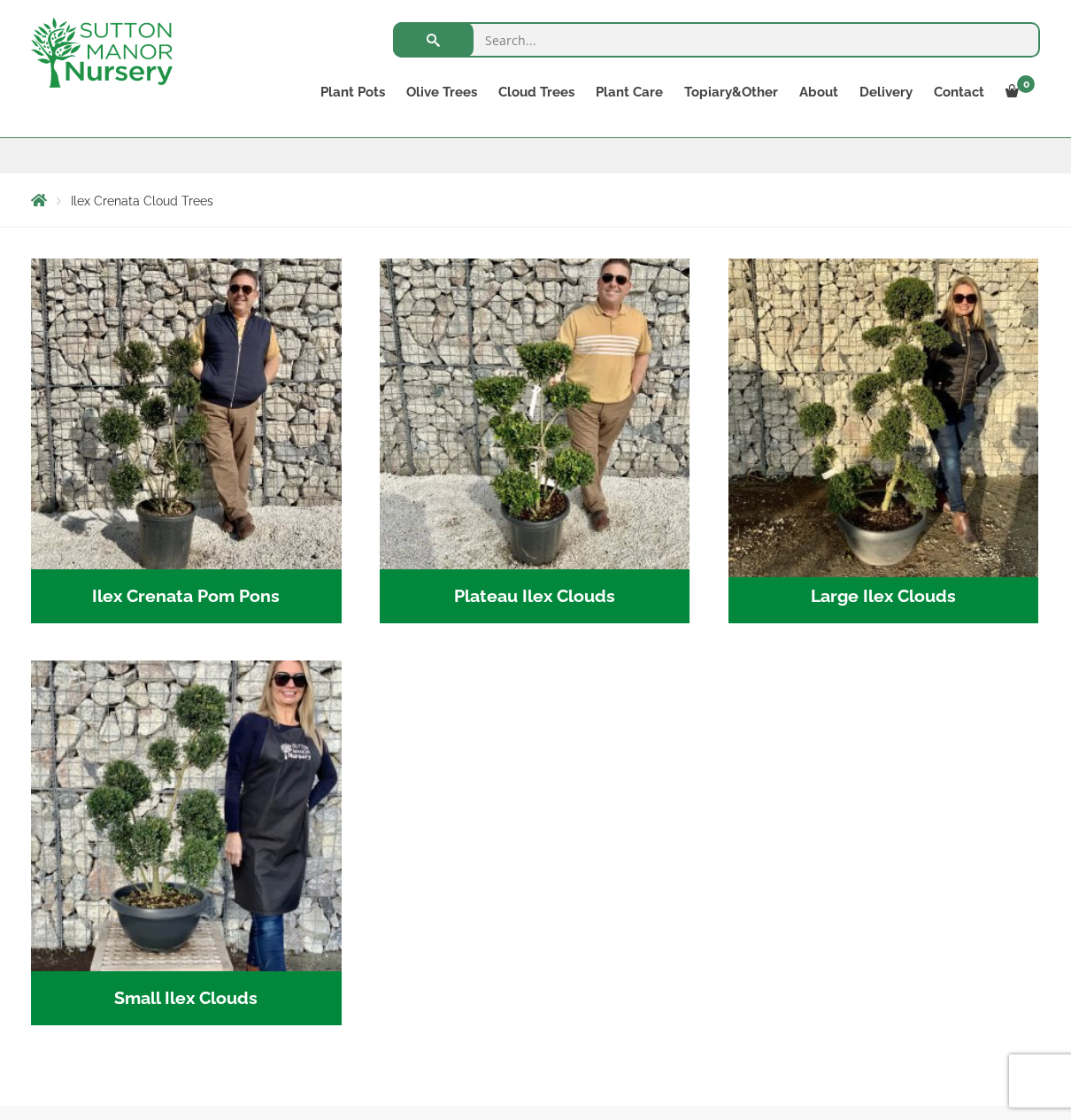
click at [890, 431] on img "Visit product category Large Ilex Clouds" at bounding box center [884, 413] width 326 height 326
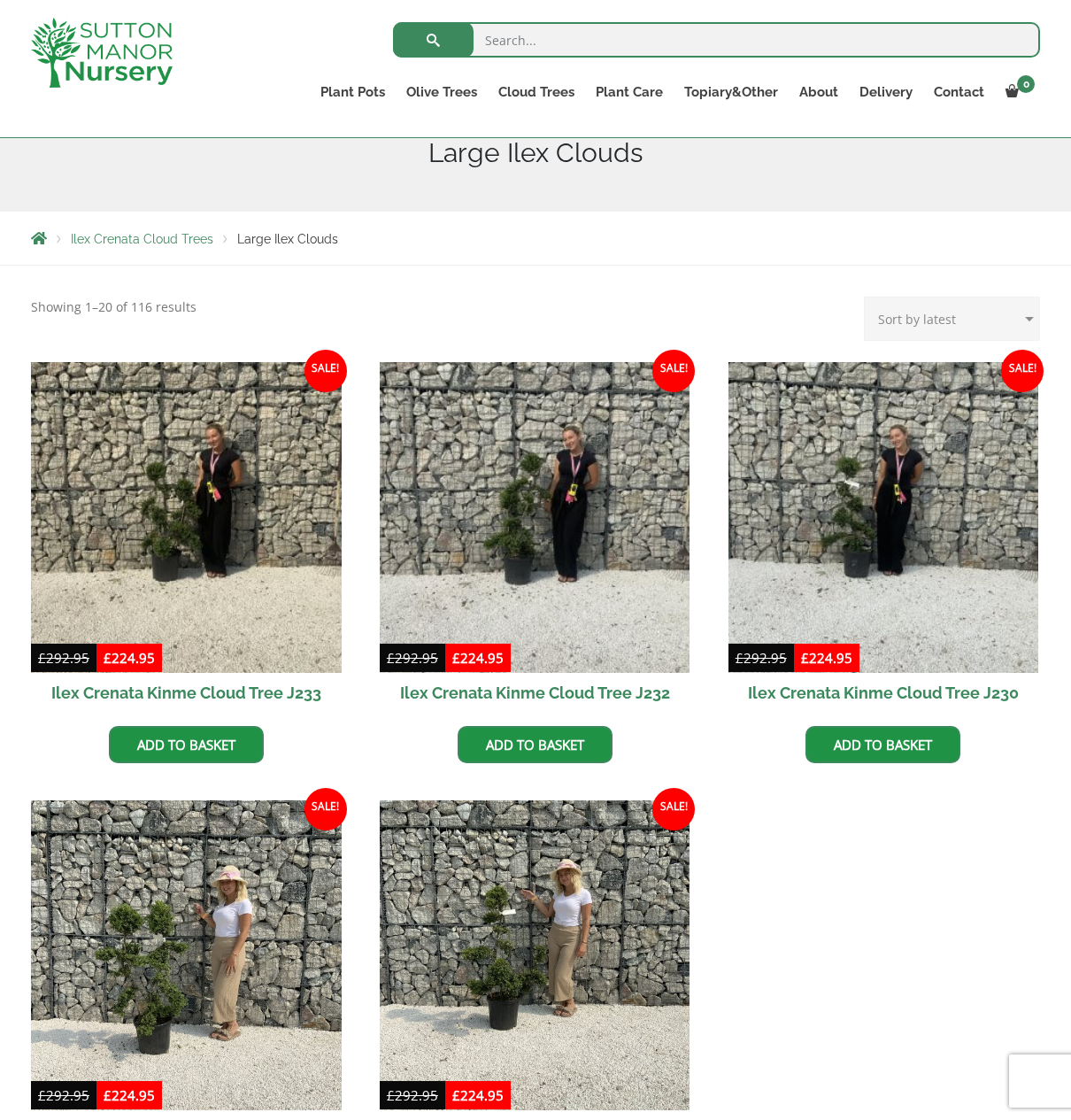
scroll to position [378, 0]
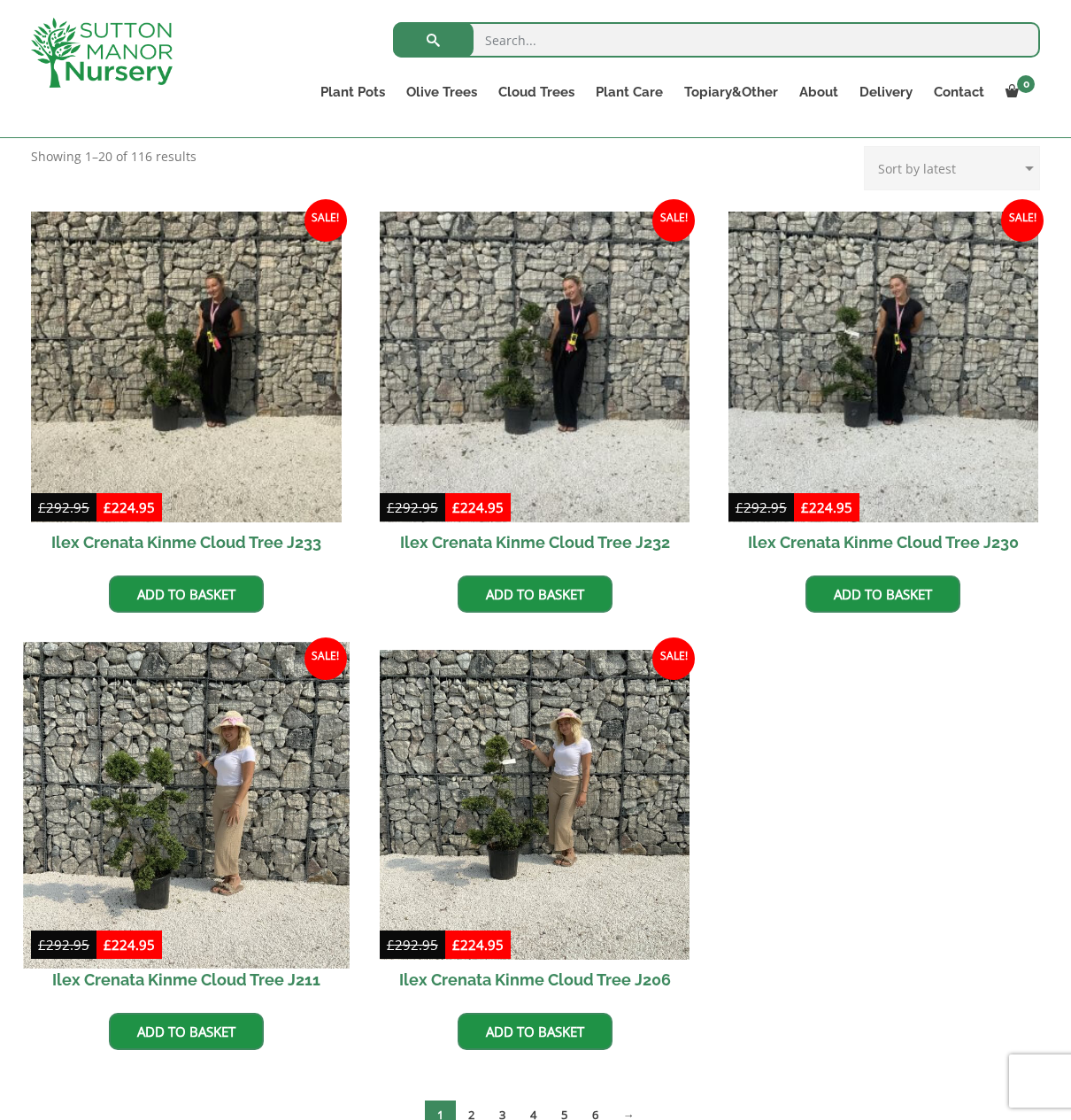
click at [214, 770] on img at bounding box center [186, 804] width 326 height 326
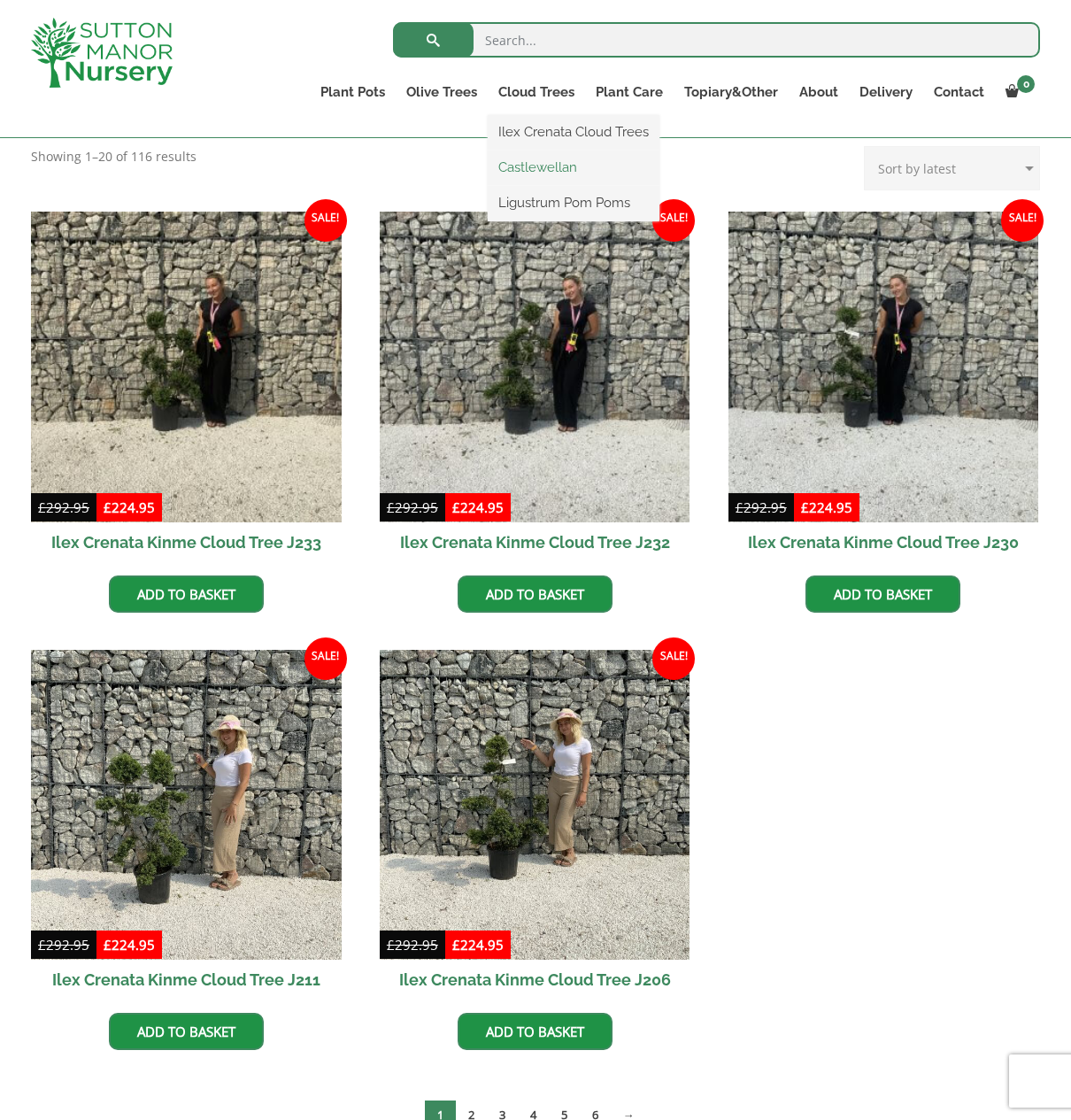
click at [534, 173] on link "Castlewellan" at bounding box center [573, 166] width 172 height 26
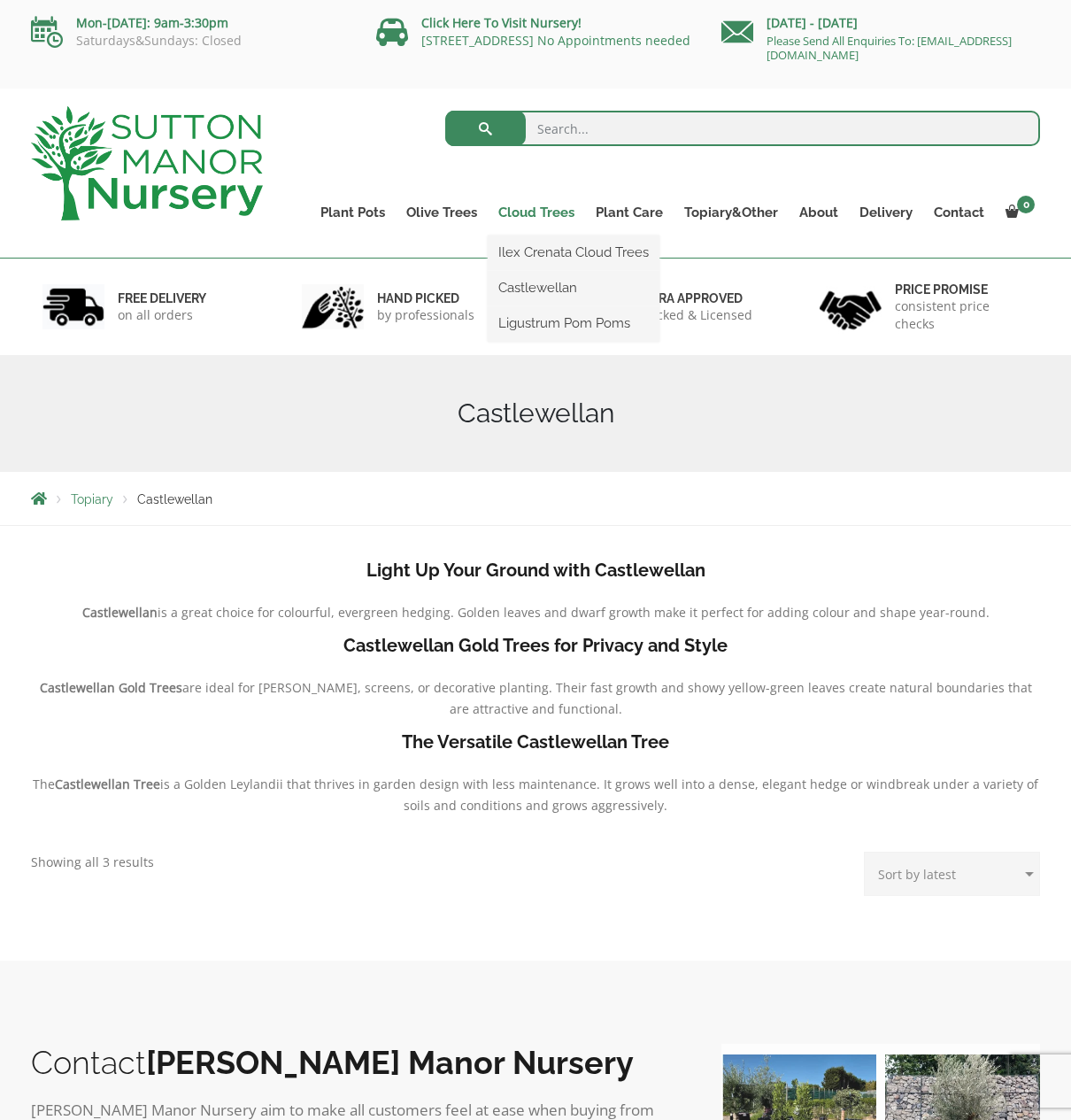
click at [552, 216] on link "Cloud Trees" at bounding box center [536, 212] width 97 height 25
click at [539, 318] on link "Ligustrum Pom Poms" at bounding box center [573, 323] width 172 height 26
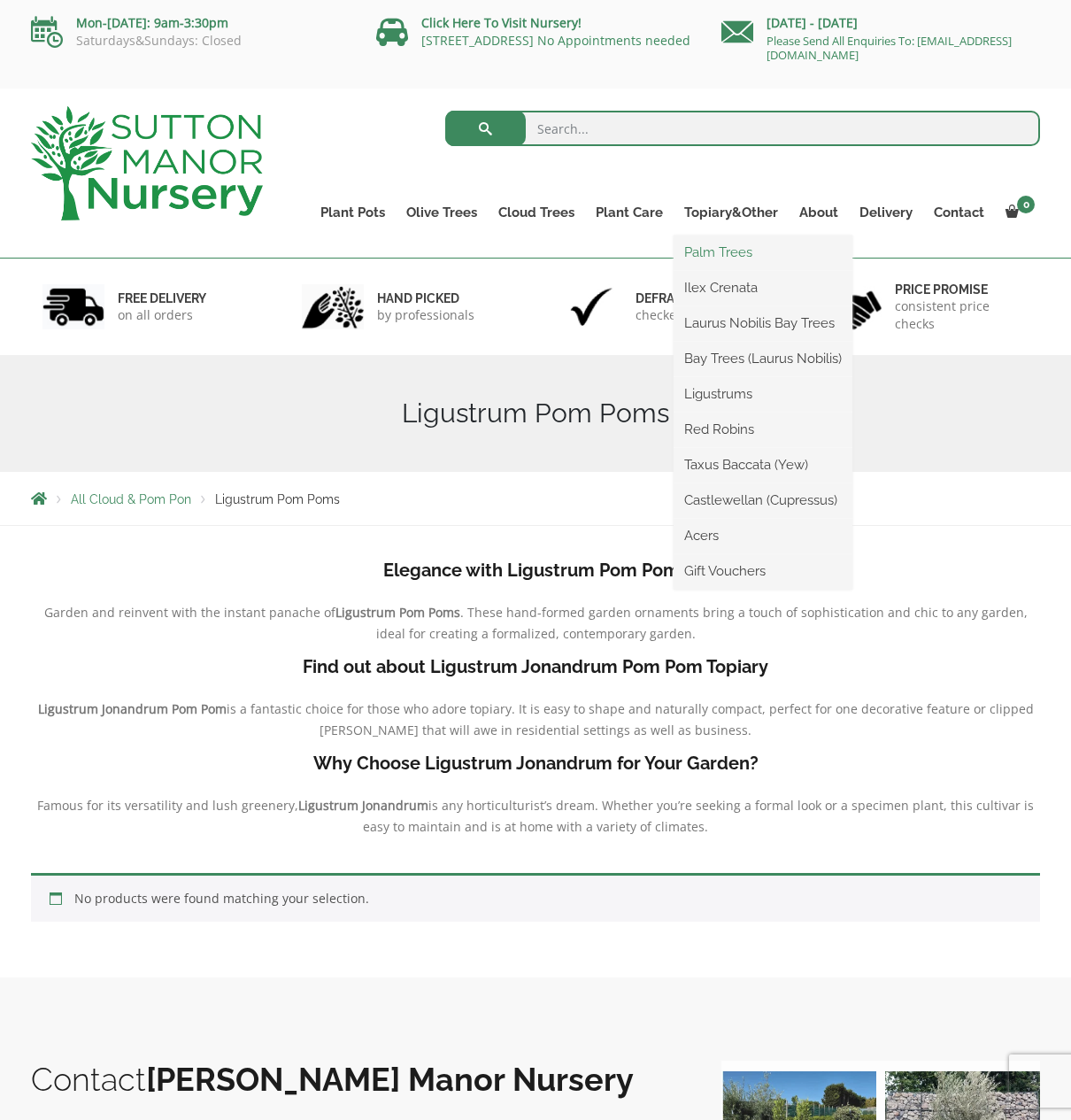
click at [712, 254] on link "Palm Trees" at bounding box center [763, 252] width 179 height 26
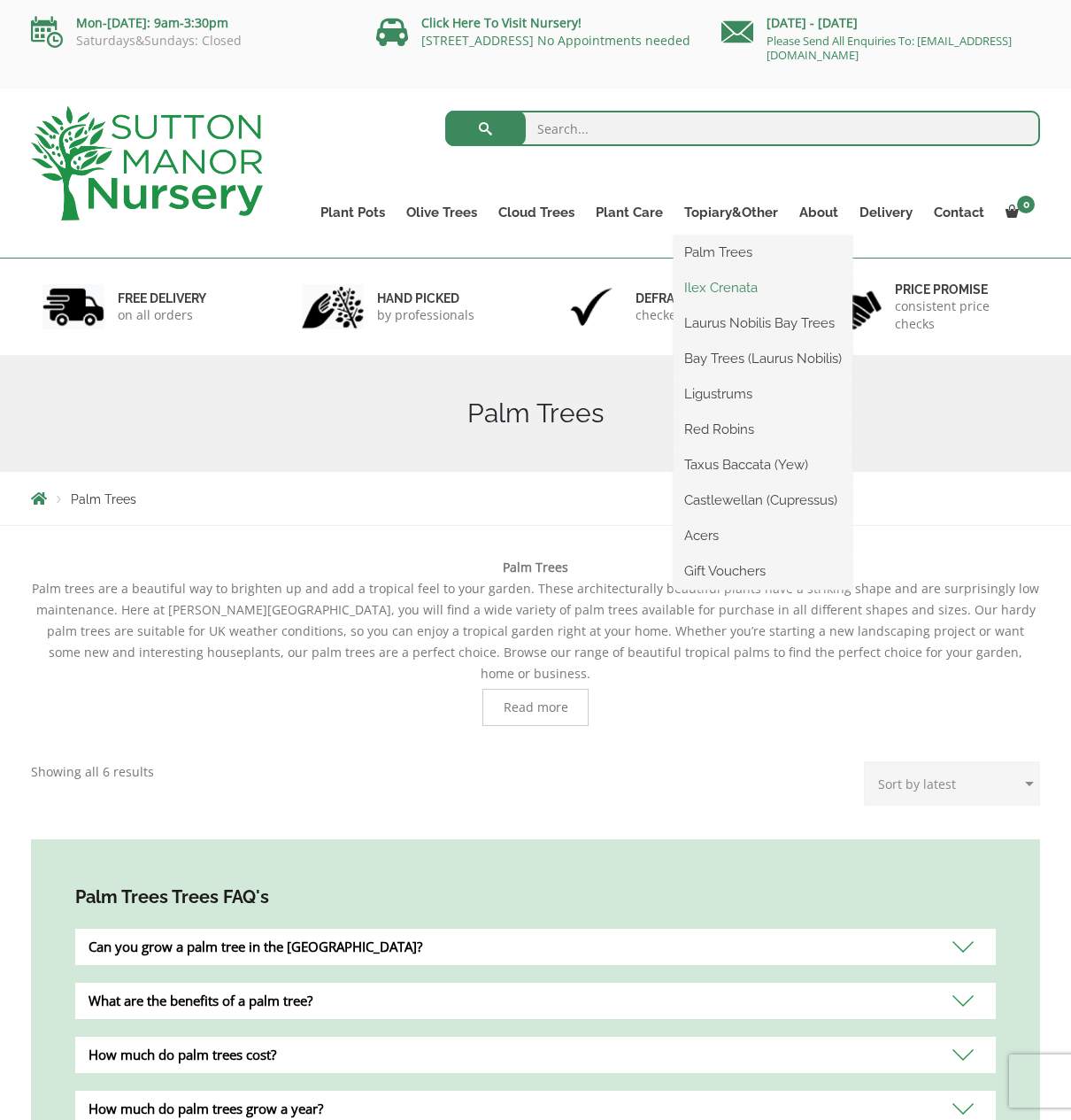
click at [734, 291] on link "Ilex Crenata" at bounding box center [763, 288] width 179 height 26
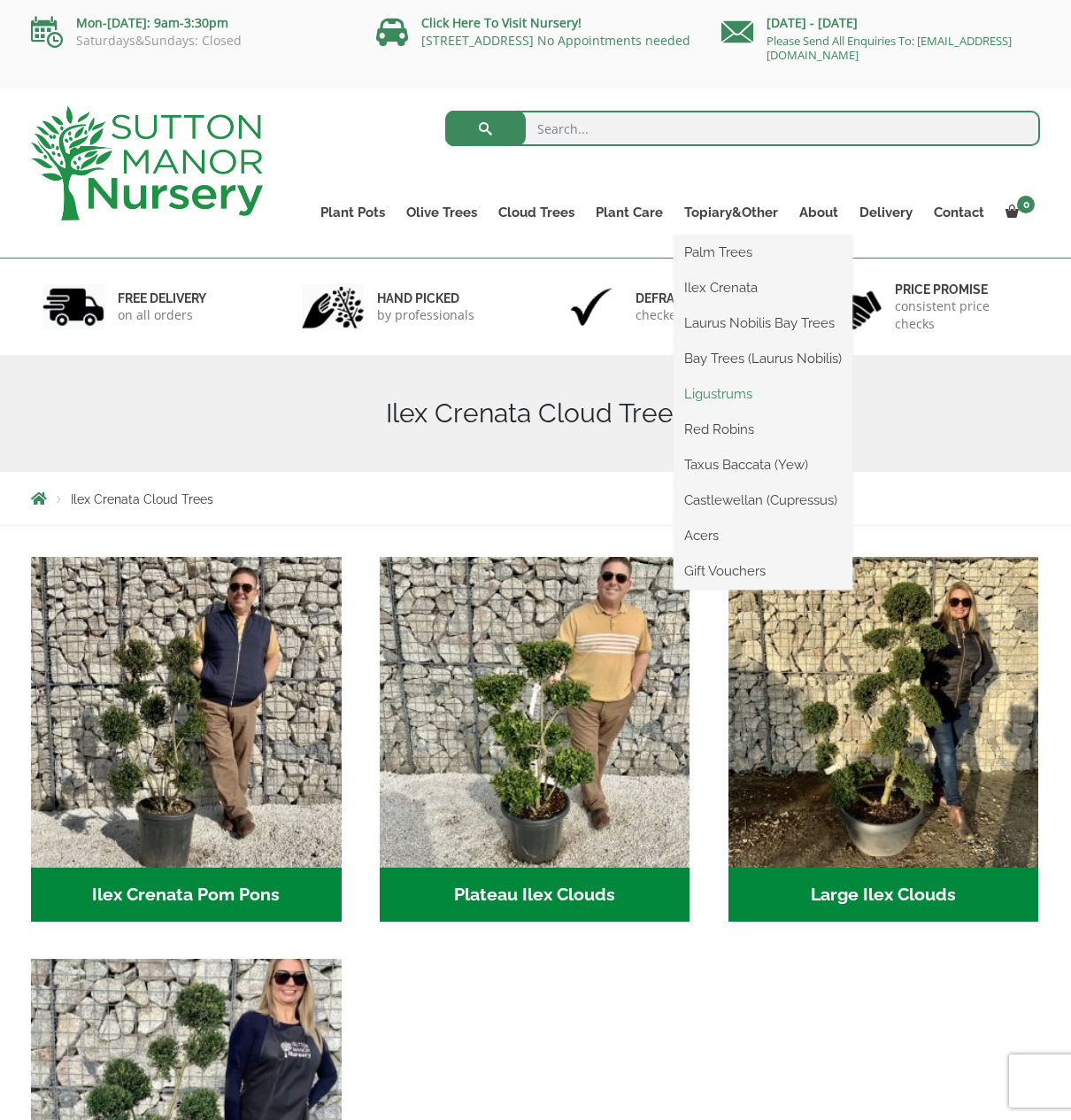
click at [722, 396] on link "Ligustrums" at bounding box center [763, 393] width 179 height 26
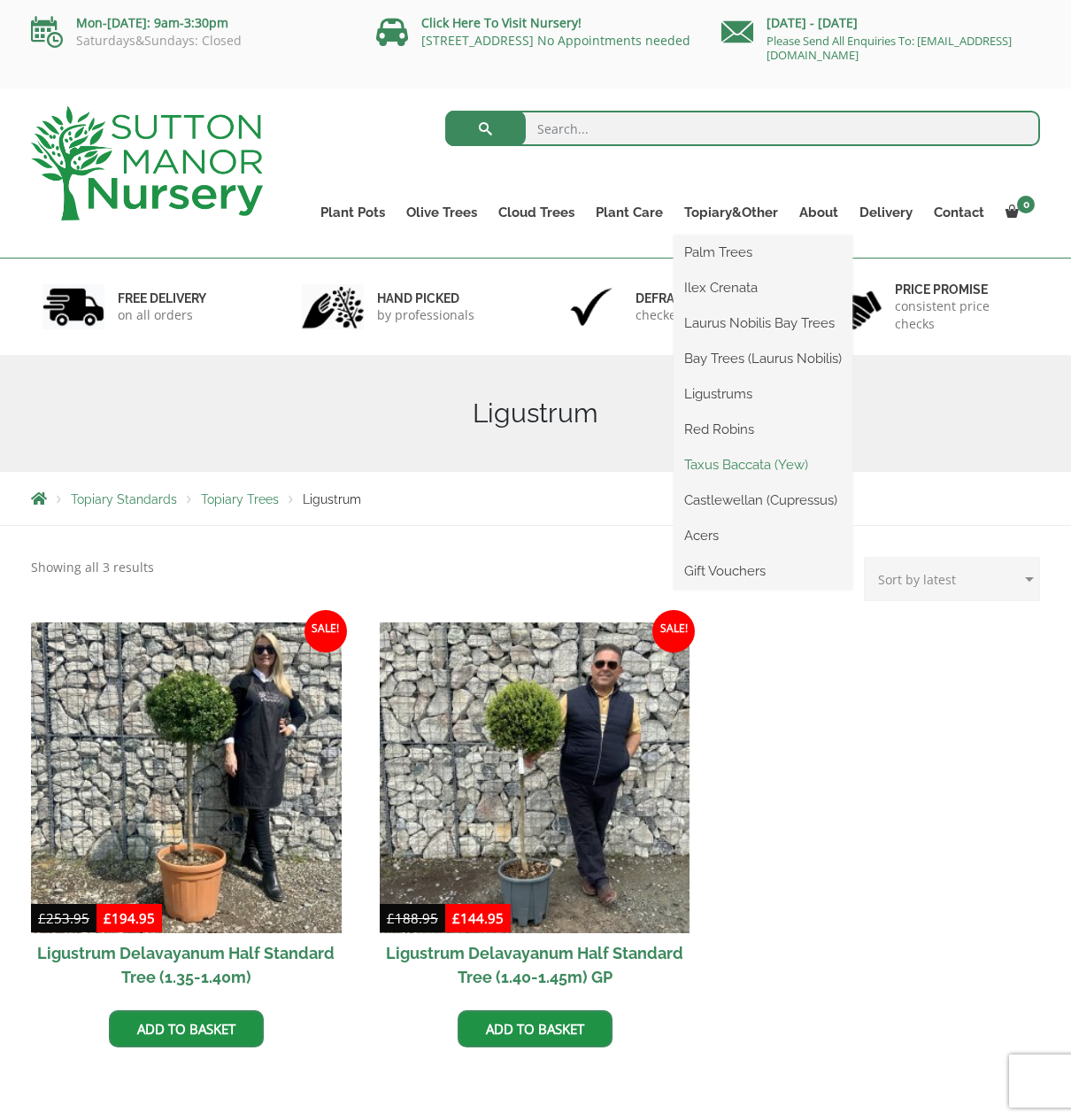
click at [746, 463] on link "Taxus Baccata (Yew)" at bounding box center [763, 464] width 179 height 26
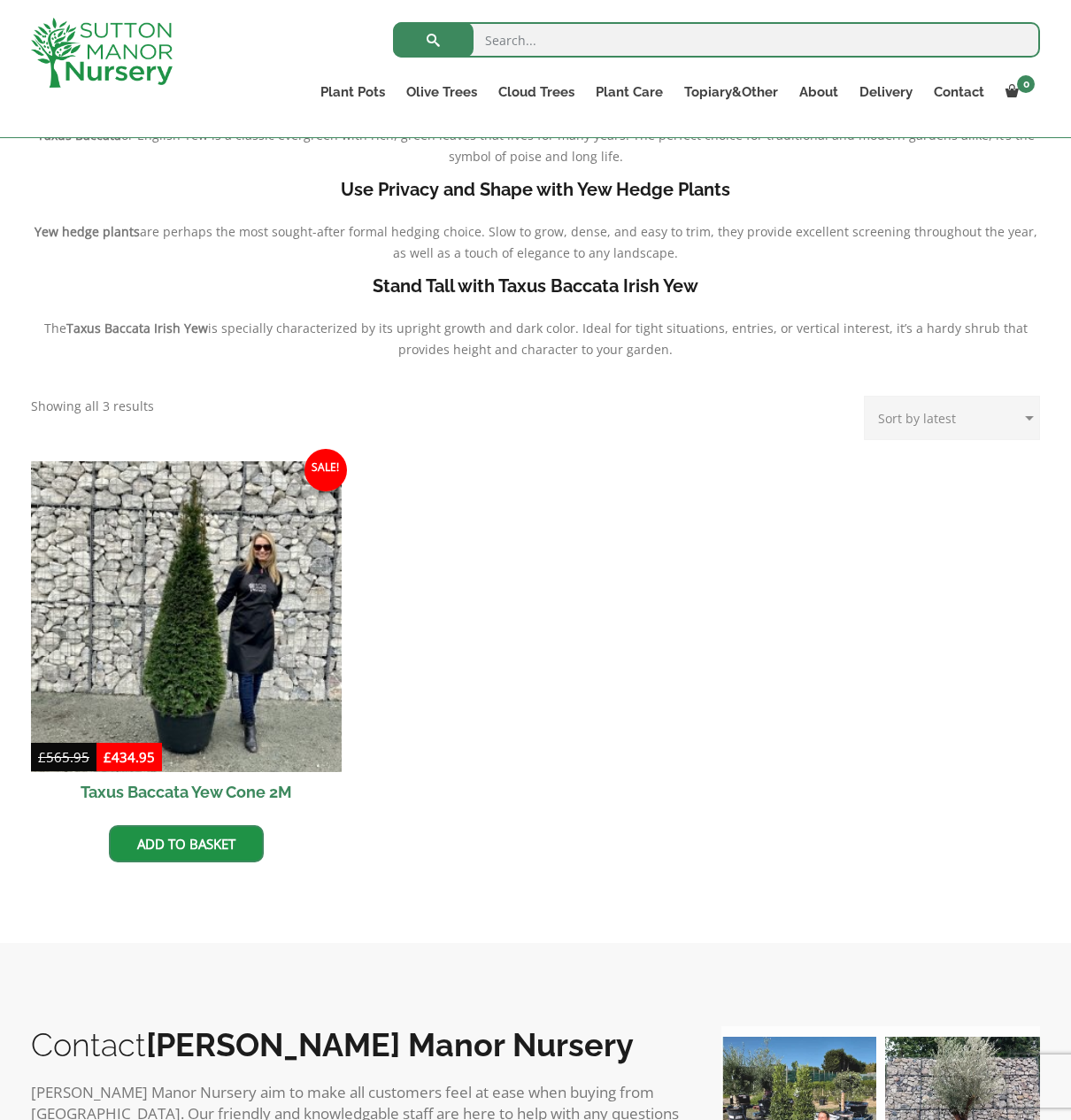
scroll to position [257, 0]
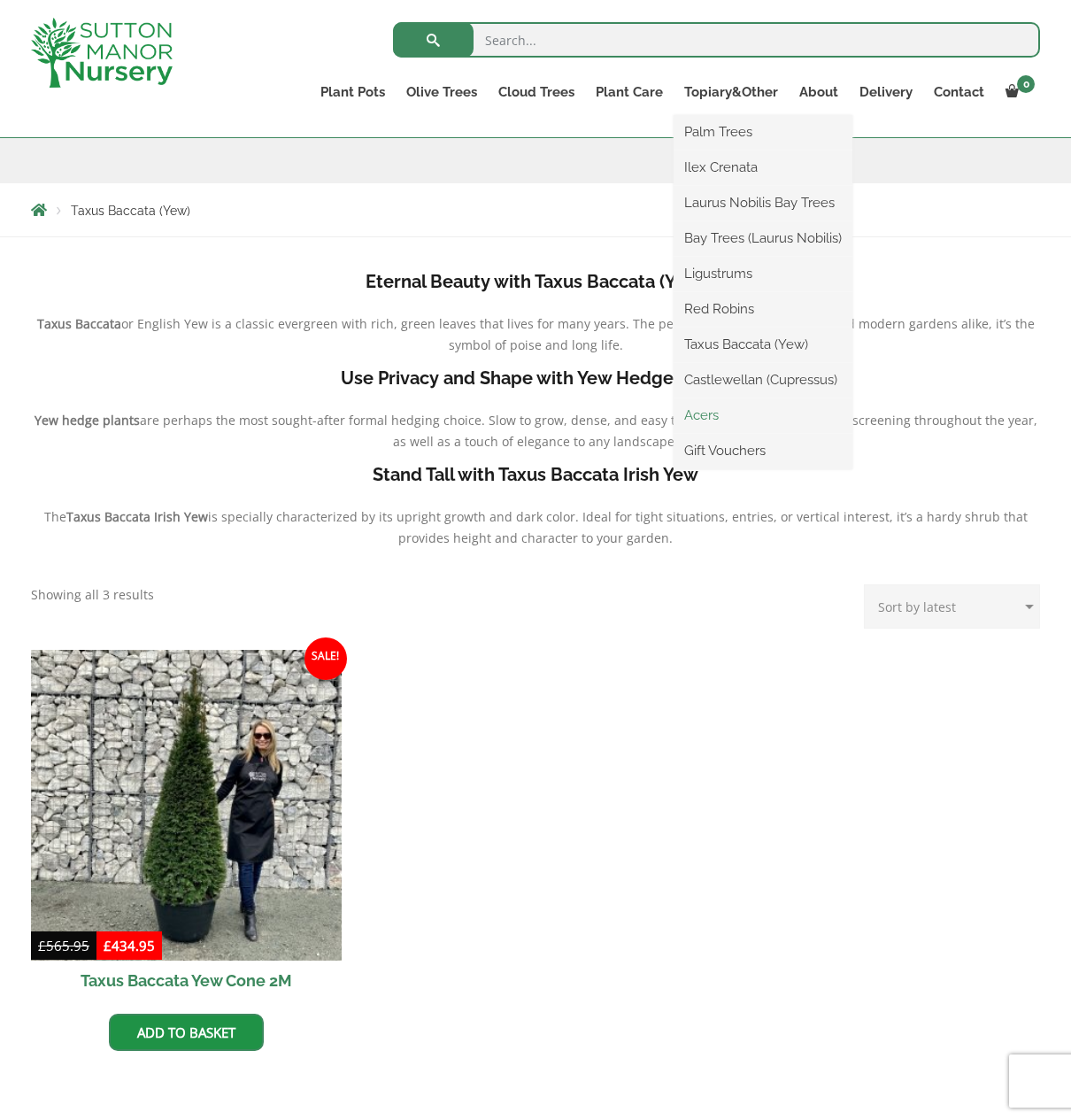
click at [710, 415] on link "Acers" at bounding box center [763, 415] width 179 height 26
